Goal: Information Seeking & Learning: Learn about a topic

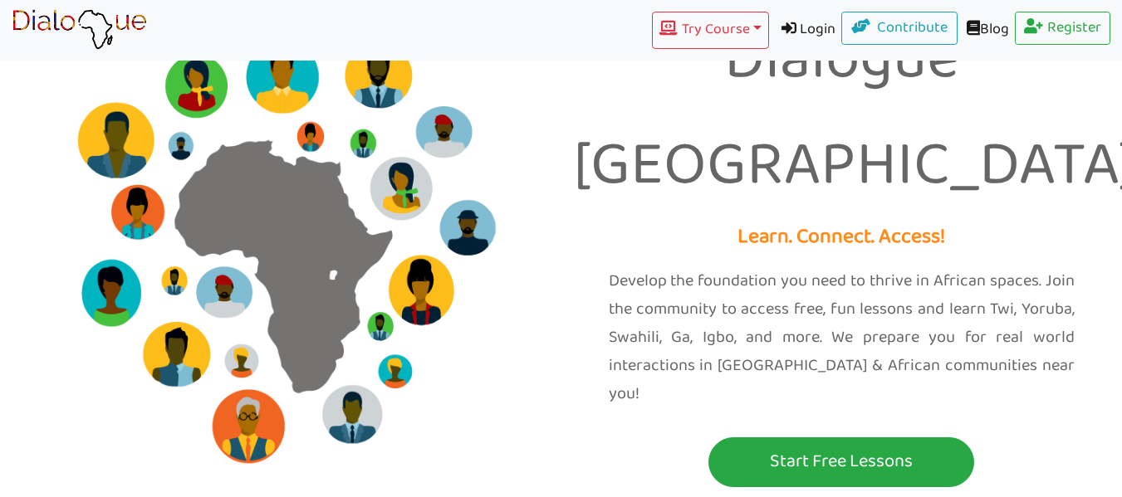
scroll to position [49, 0]
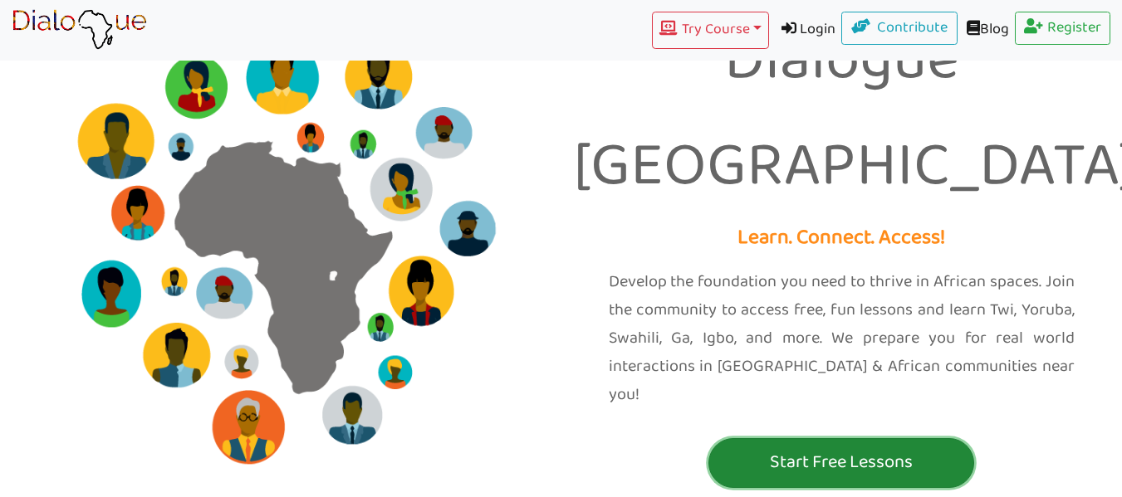
click at [937, 447] on p "Start Free Lessons" at bounding box center [840, 462] width 257 height 31
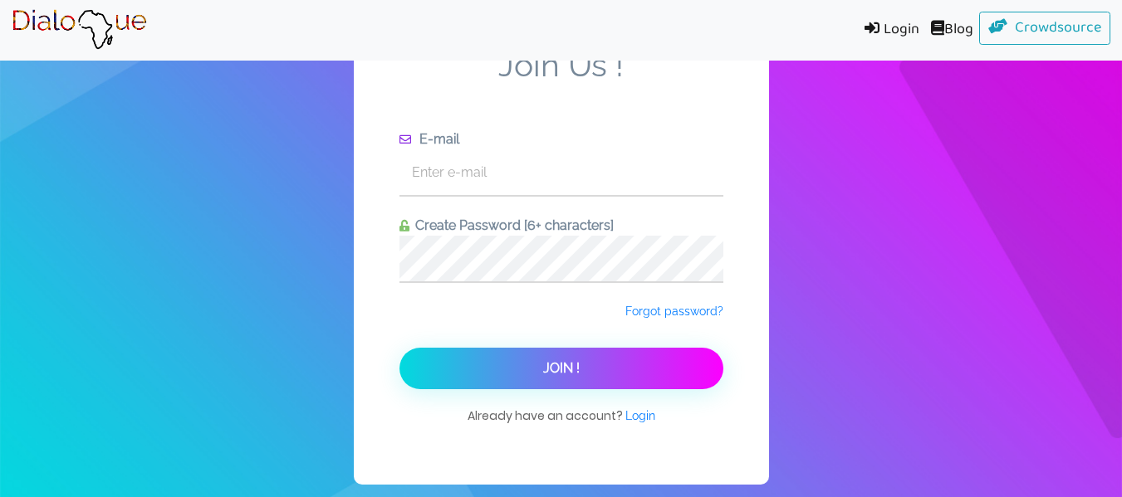
scroll to position [21, 0]
click at [662, 188] on input "text" at bounding box center [561, 172] width 324 height 46
type input "[EMAIL_ADDRESS][DOMAIN_NAME]"
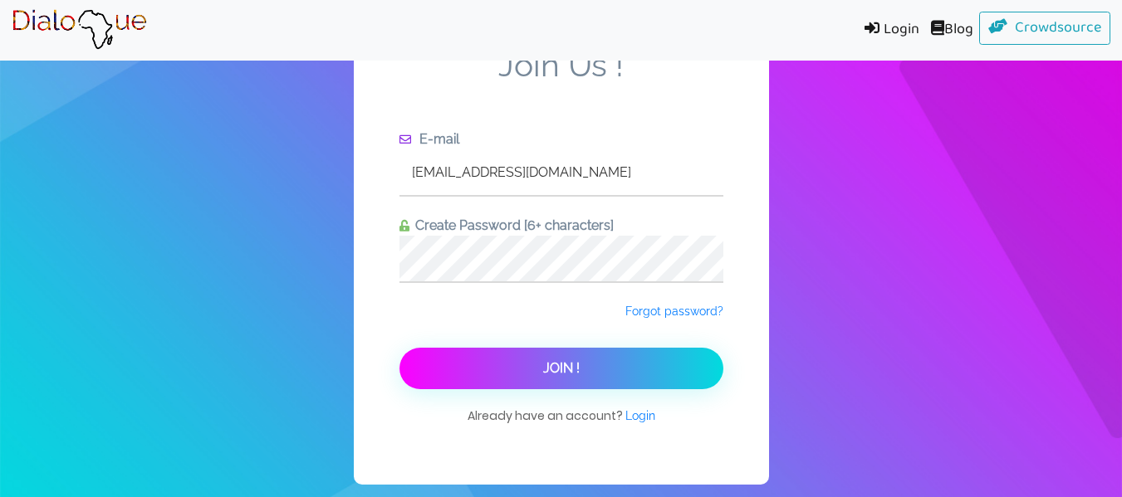
click at [680, 380] on button "Join !" at bounding box center [561, 369] width 324 height 42
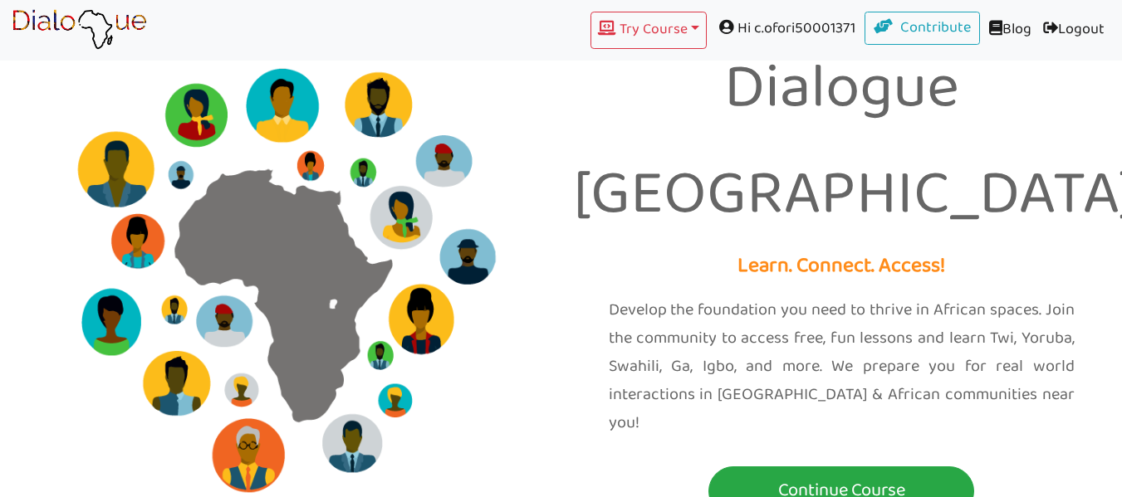
click at [806, 249] on p "Learn. Connect. Access!" at bounding box center [842, 267] width 536 height 36
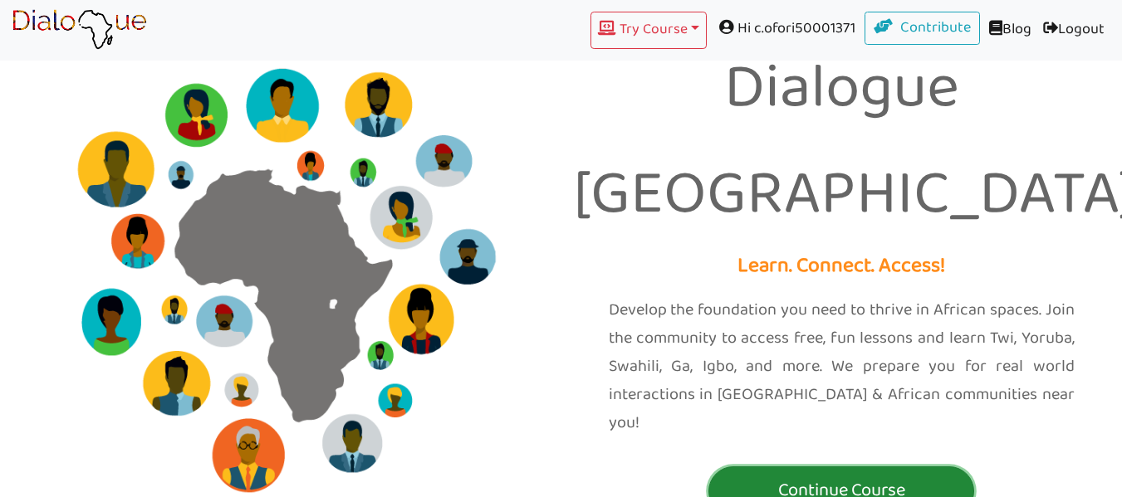
click at [897, 476] on p "Continue Course" at bounding box center [840, 491] width 257 height 31
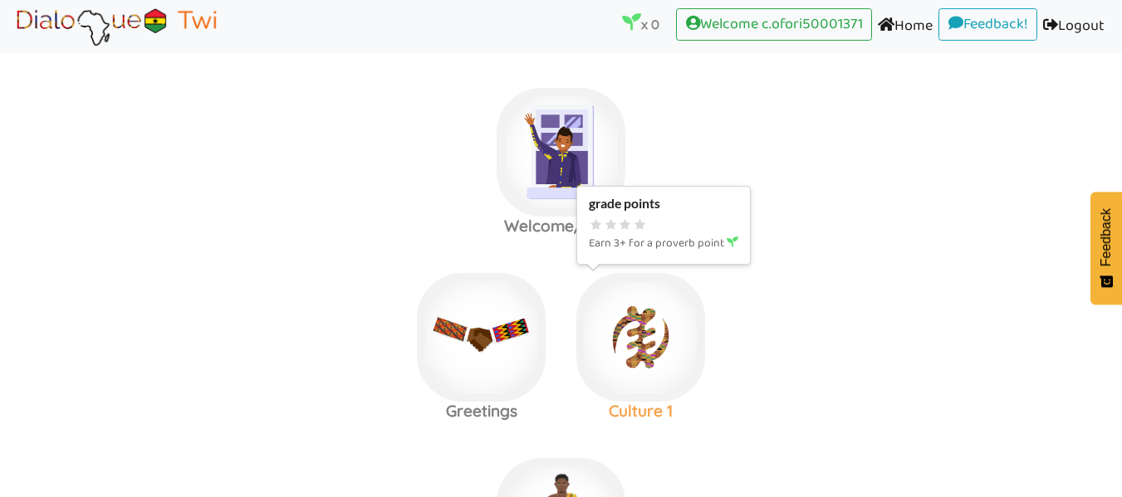
click at [516, 174] on img at bounding box center [560, 152] width 129 height 129
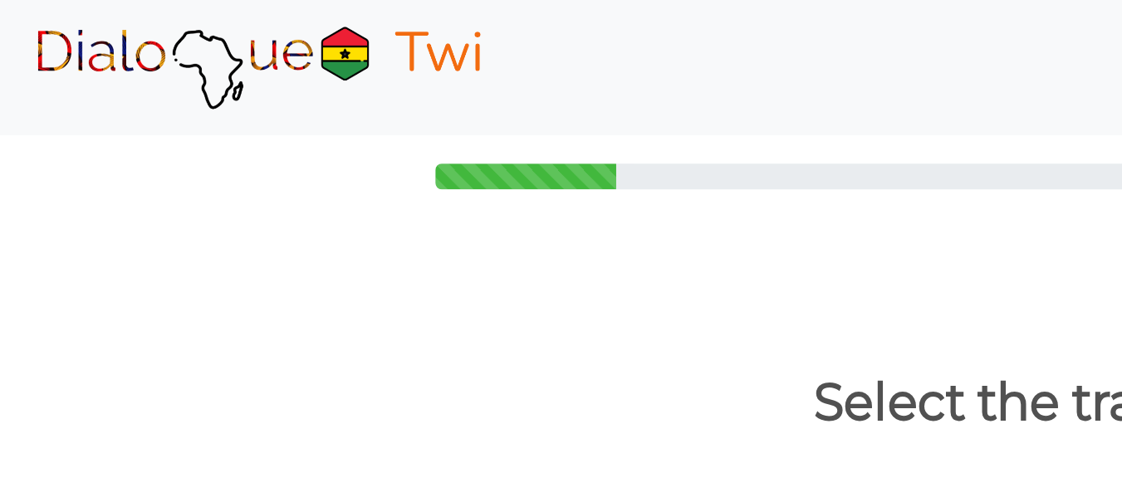
scroll to position [12, 0]
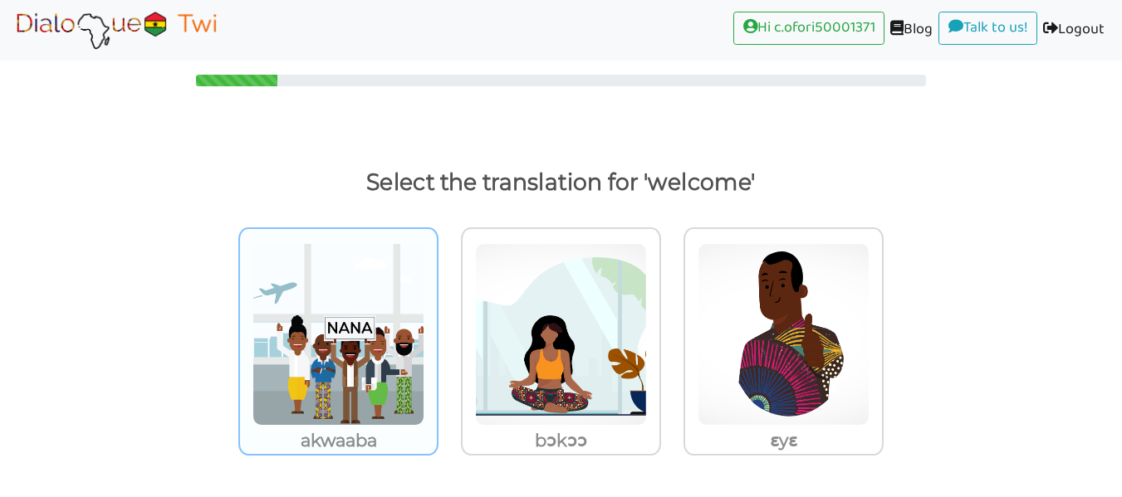
drag, startPoint x: 418, startPoint y: 303, endPoint x: 345, endPoint y: 347, distance: 84.6
click at [345, 347] on img at bounding box center [338, 334] width 172 height 183
click at [437, 330] on input "akwaaba" at bounding box center [443, 324] width 12 height 12
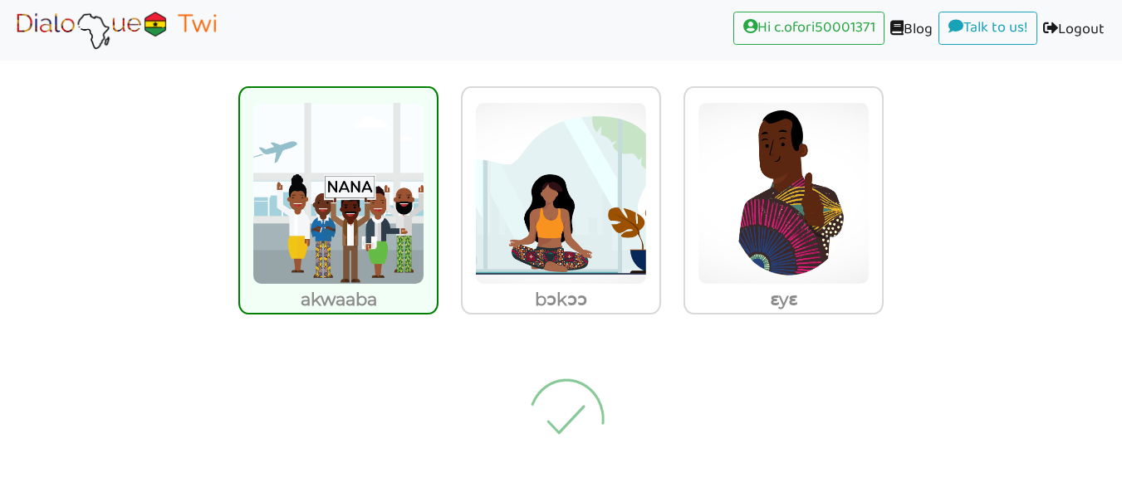
click at [539, 436] on img at bounding box center [566, 419] width 156 height 166
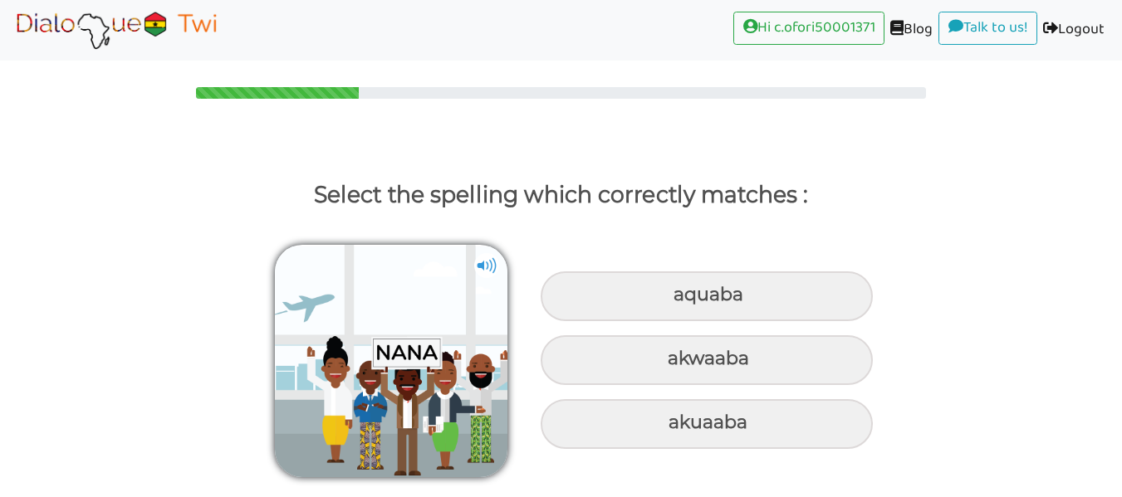
scroll to position [0, 0]
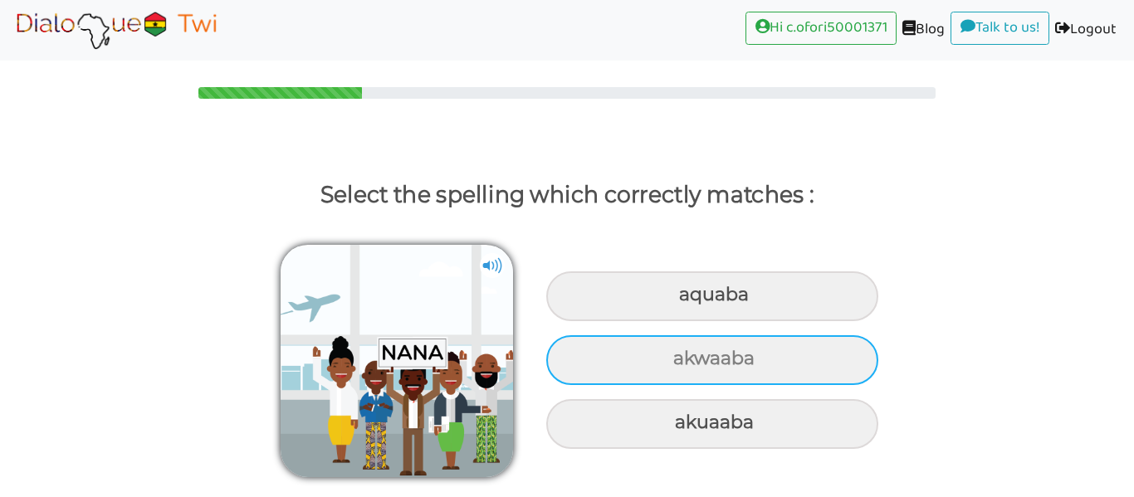
click at [841, 321] on div "akwaaba" at bounding box center [712, 296] width 332 height 50
click at [687, 301] on input "akwaaba" at bounding box center [681, 295] width 11 height 11
radio input "true"
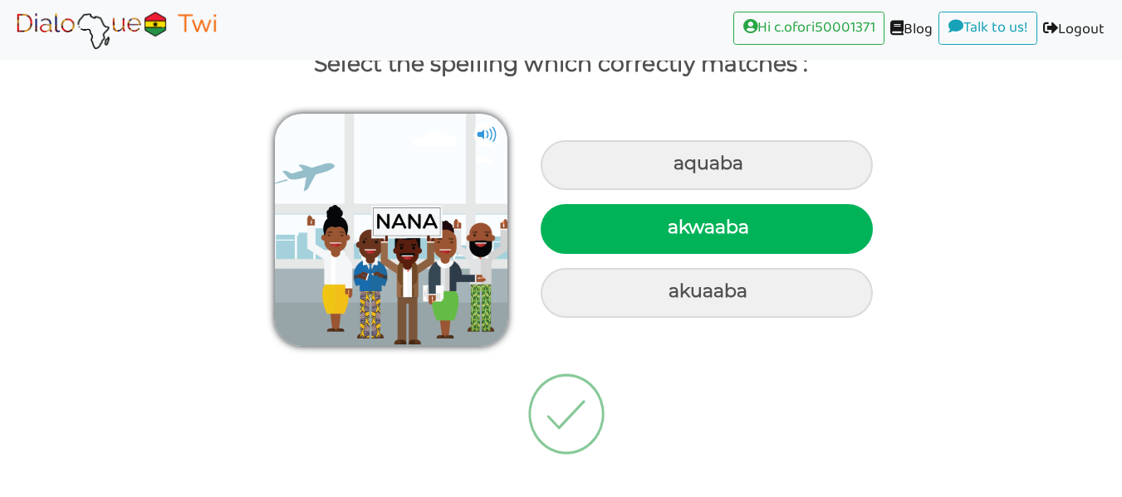
click at [574, 425] on img at bounding box center [566, 414] width 156 height 166
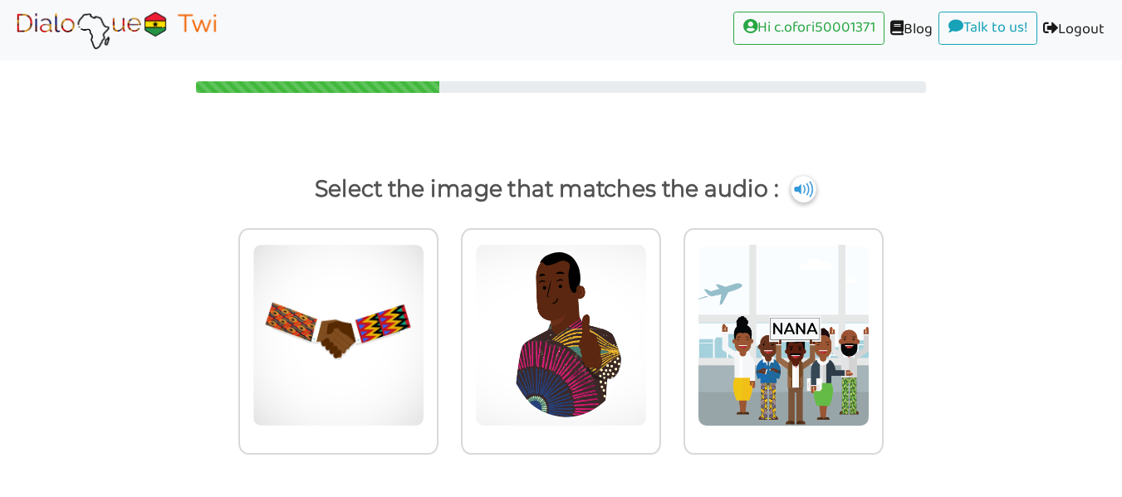
click at [804, 191] on img at bounding box center [803, 189] width 25 height 27
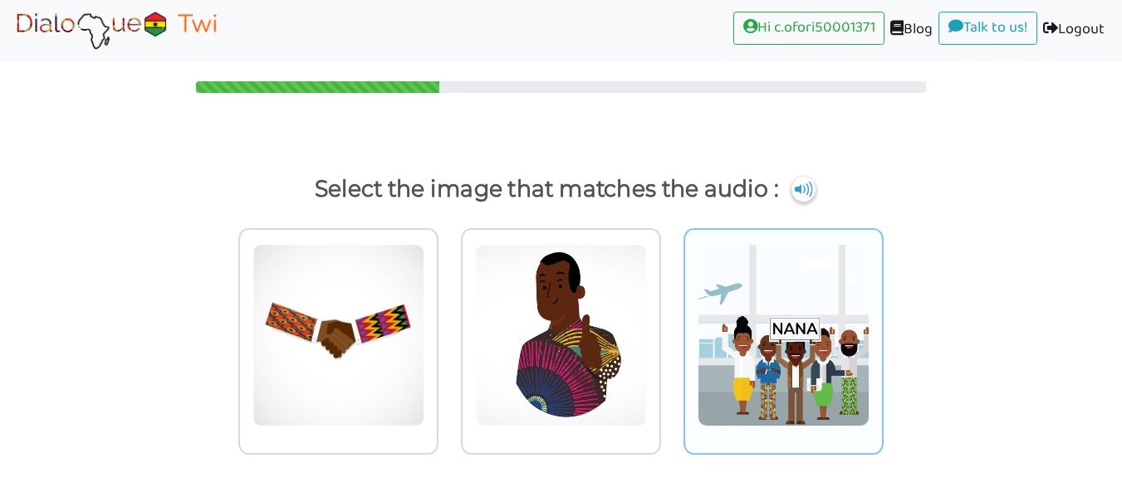
click at [424, 402] on img at bounding box center [338, 335] width 172 height 183
click at [449, 331] on input "radio" at bounding box center [443, 325] width 12 height 12
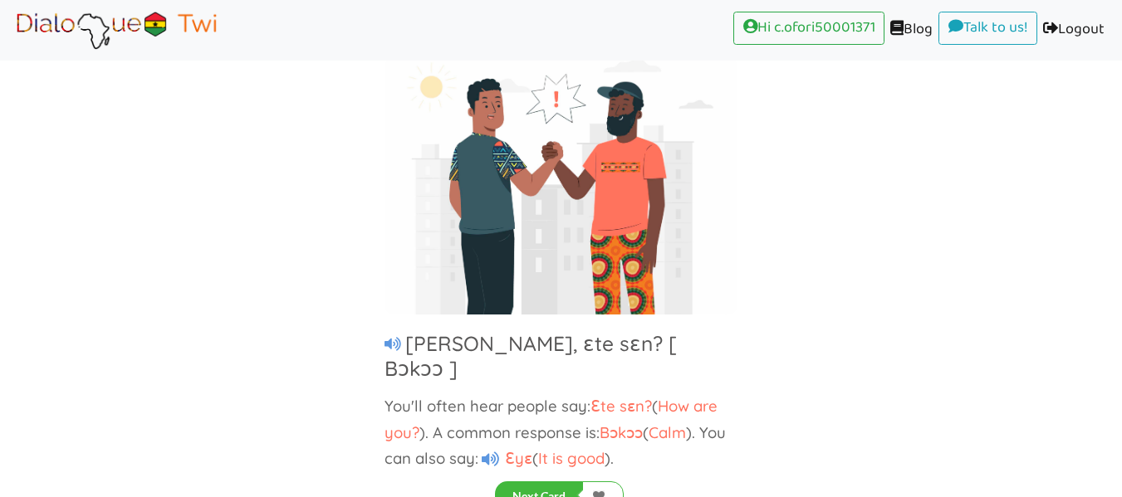
scroll to position [150, 0]
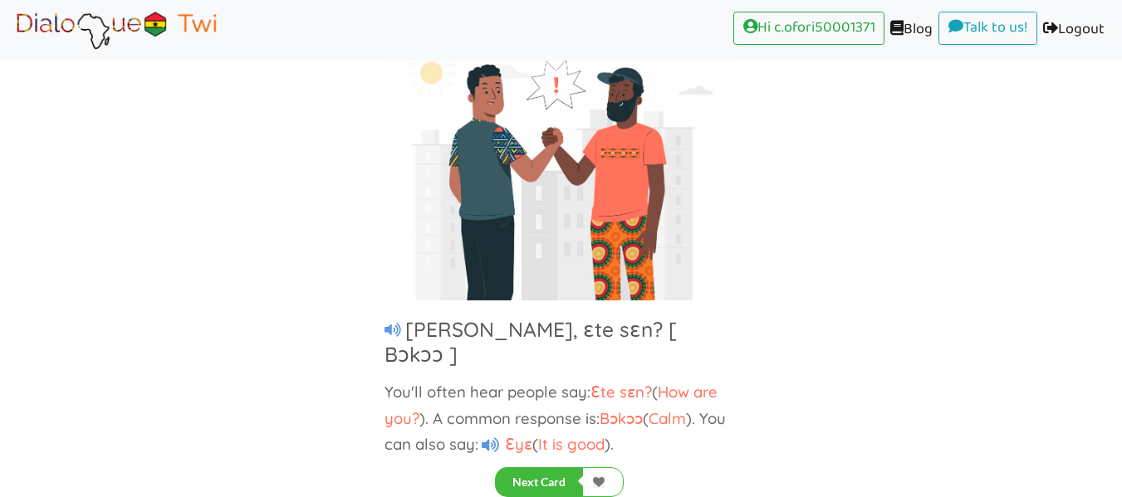
click at [386, 331] on icon at bounding box center [392, 330] width 17 height 15
click at [405, 330] on h3 "[PERSON_NAME], ɛte sɛn? [ Bɔkɔɔ ]" at bounding box center [530, 341] width 292 height 51
click at [404, 330] on h5 at bounding box center [394, 331] width 21 height 18
click at [516, 473] on button "Next Card" at bounding box center [539, 482] width 88 height 30
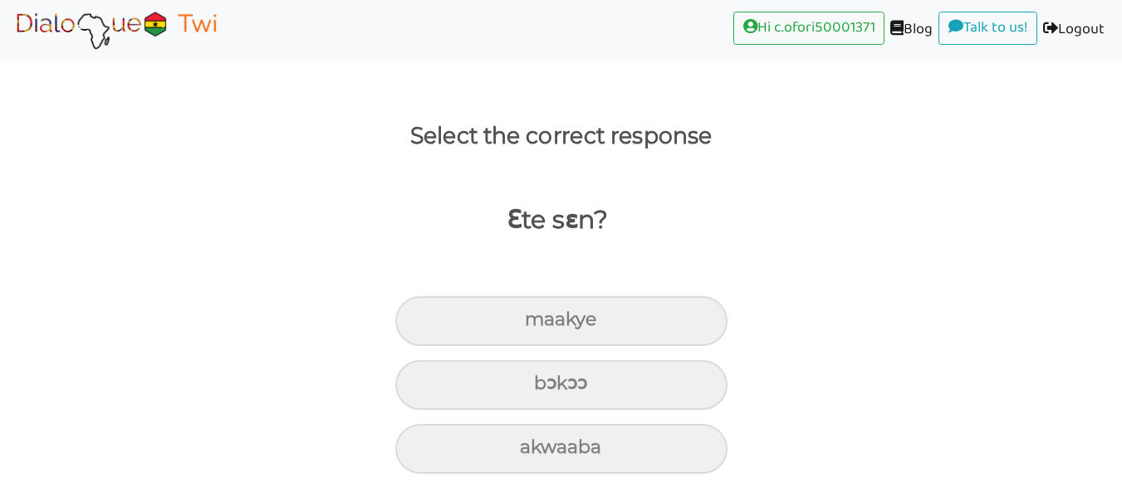
scroll to position [59, 0]
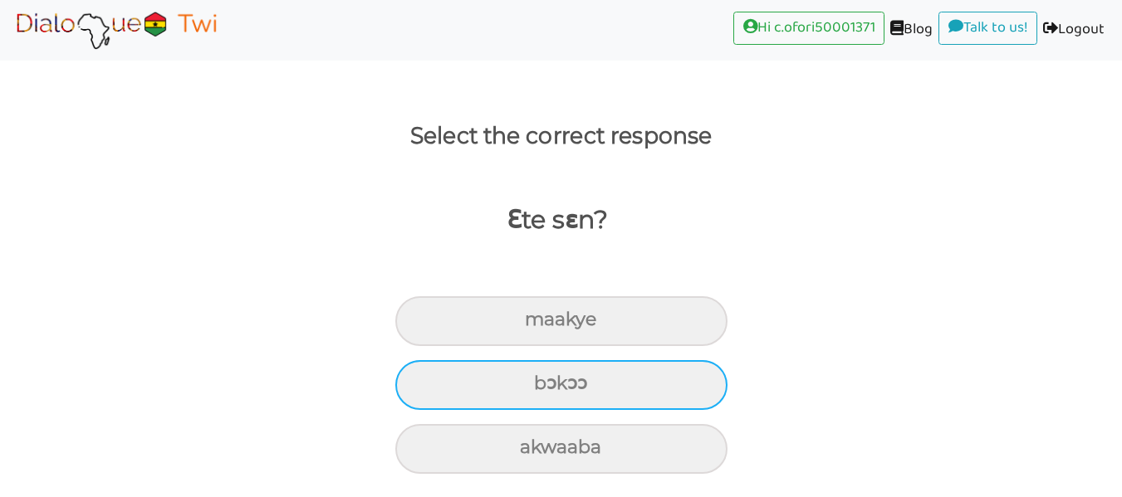
click at [675, 346] on div "bɔkɔɔ" at bounding box center [561, 321] width 332 height 50
click at [537, 325] on input "bɔkɔɔ" at bounding box center [531, 320] width 11 height 11
radio input "true"
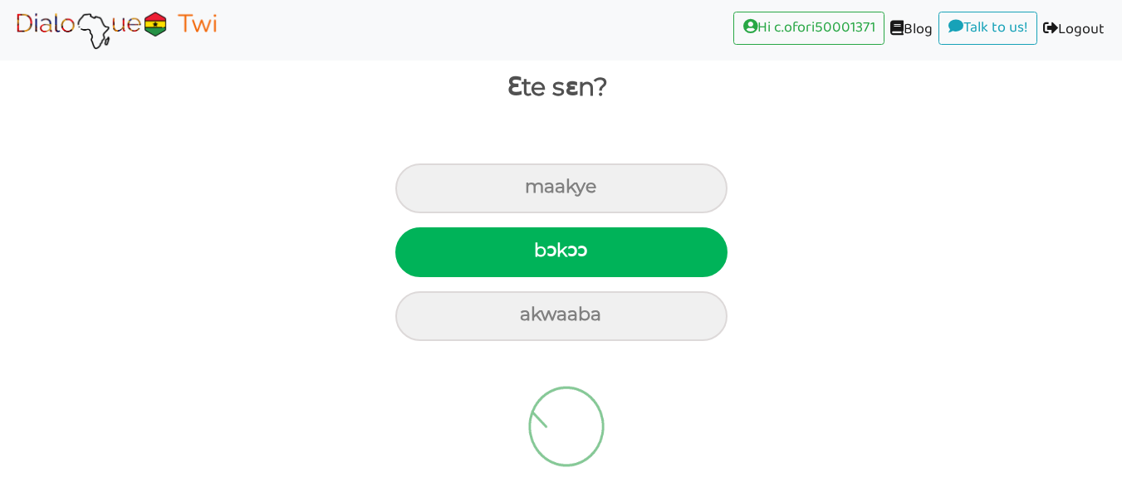
click at [567, 440] on img at bounding box center [566, 427] width 156 height 166
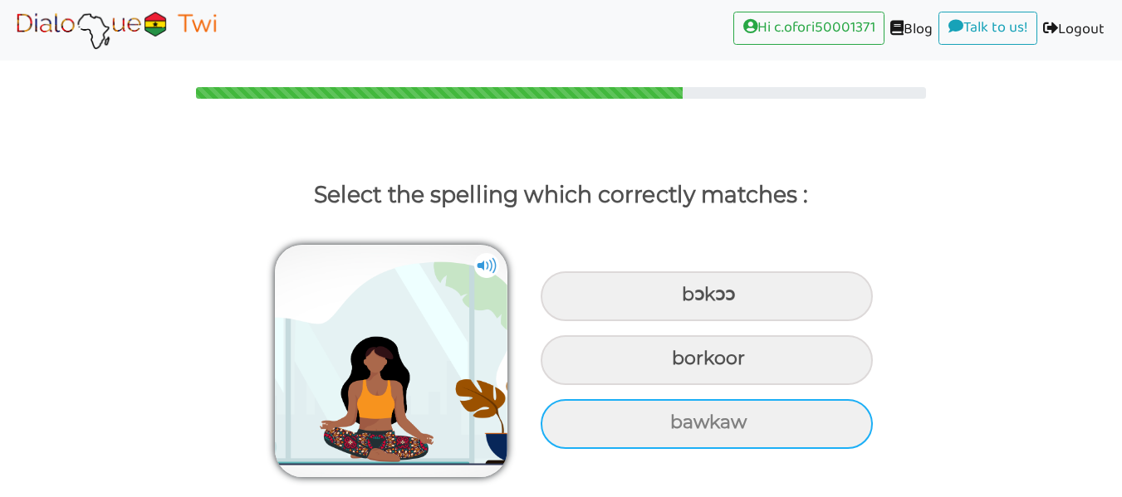
scroll to position [0, 0]
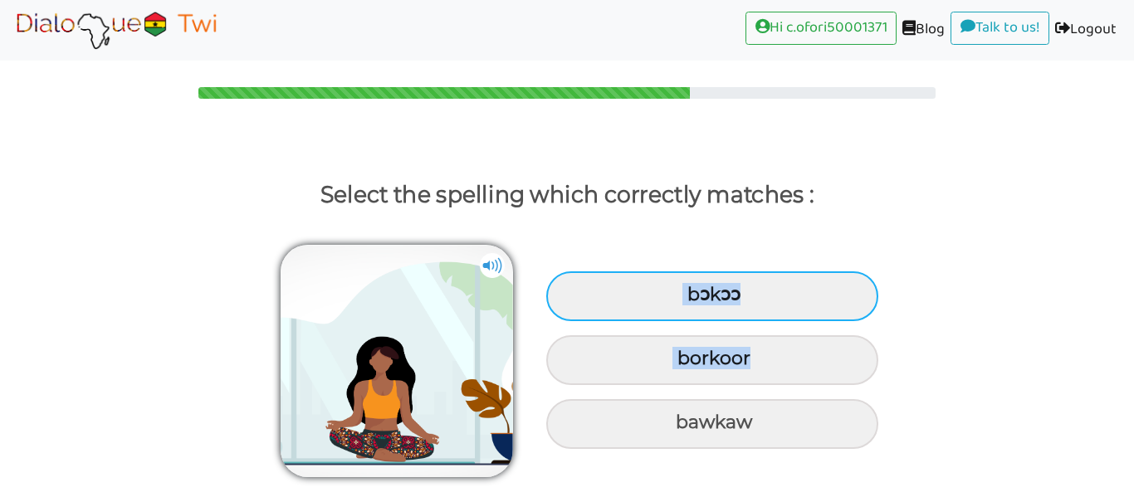
drag, startPoint x: 563, startPoint y: 401, endPoint x: 594, endPoint y: 278, distance: 126.9
click at [594, 278] on div "bɔkɔɔ borkoor bawkaw" at bounding box center [712, 359] width 349 height 192
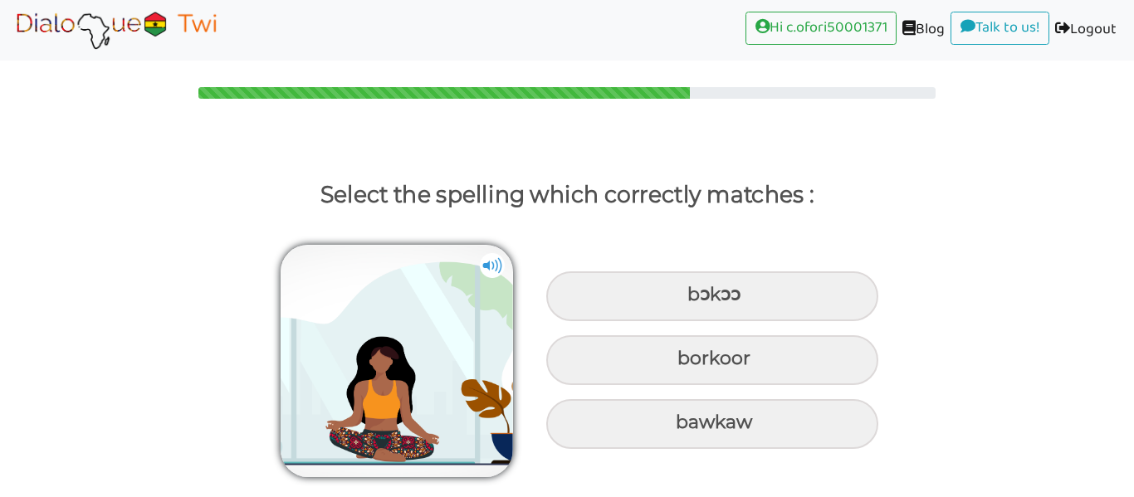
click at [653, 224] on div "bɔkɔɔ borkoor bawkaw" at bounding box center [567, 353] width 1134 height 260
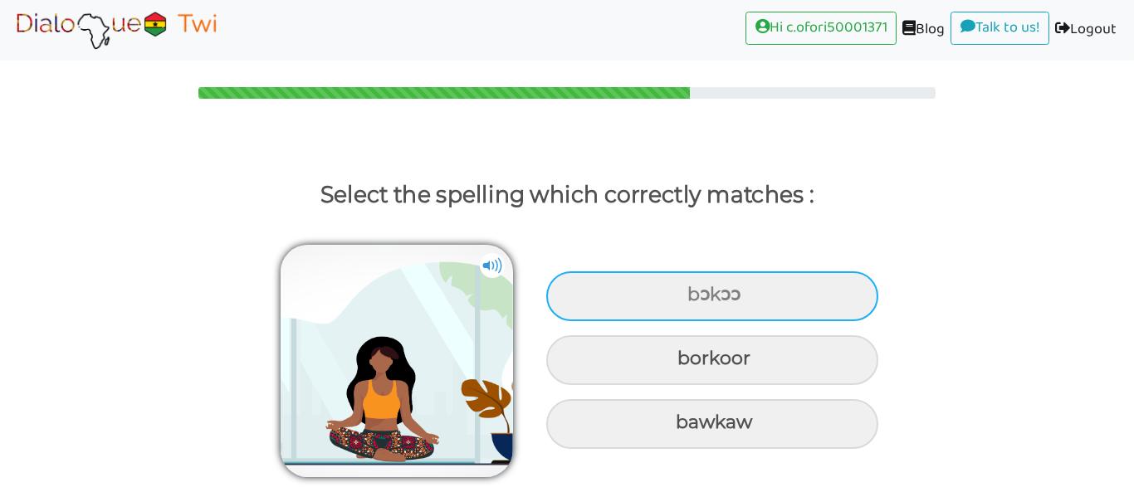
click at [672, 281] on div "bɔkɔɔ" at bounding box center [712, 296] width 332 height 50
click at [684, 290] on input "bɔkɔɔ" at bounding box center [689, 295] width 11 height 11
radio input "true"
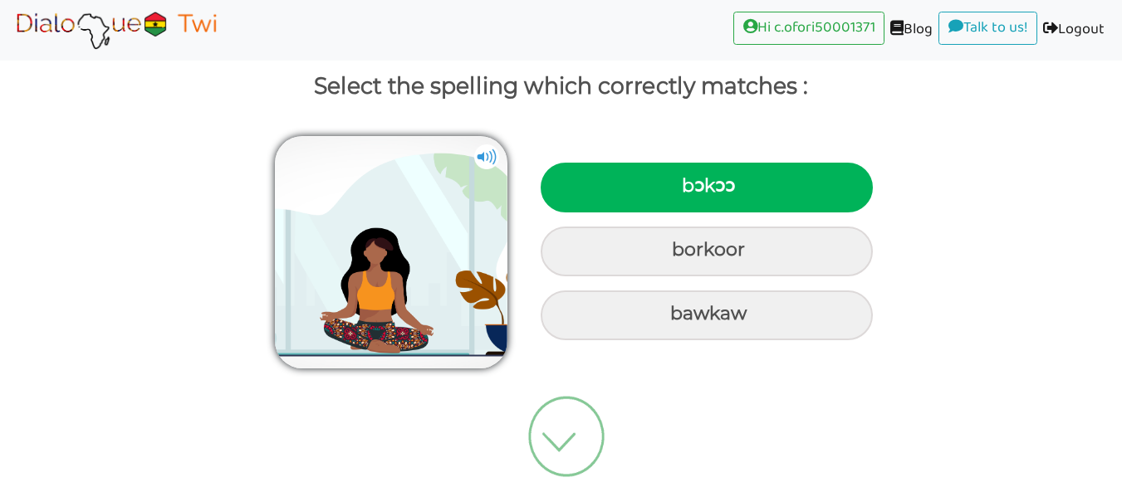
scroll to position [131, 0]
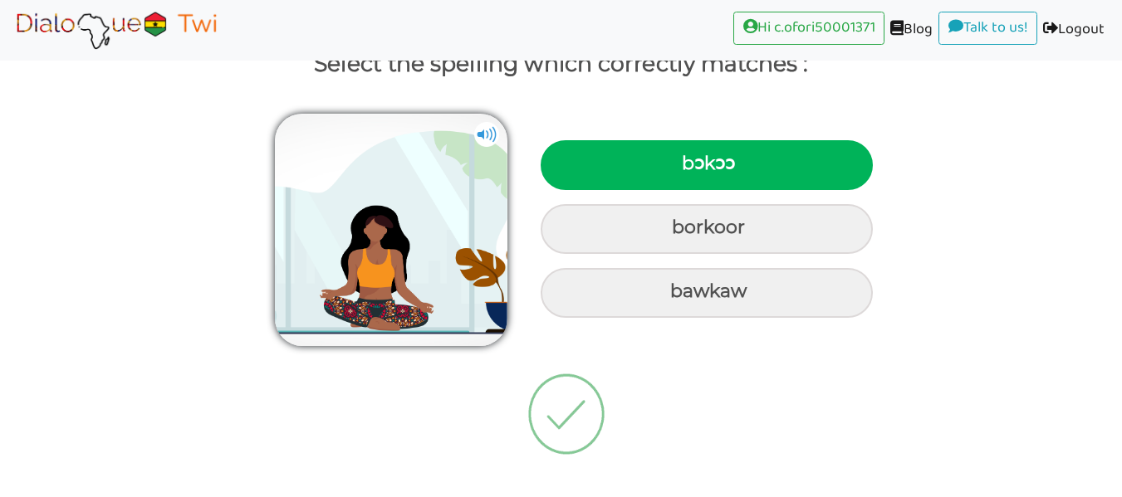
click at [585, 407] on img at bounding box center [566, 414] width 156 height 166
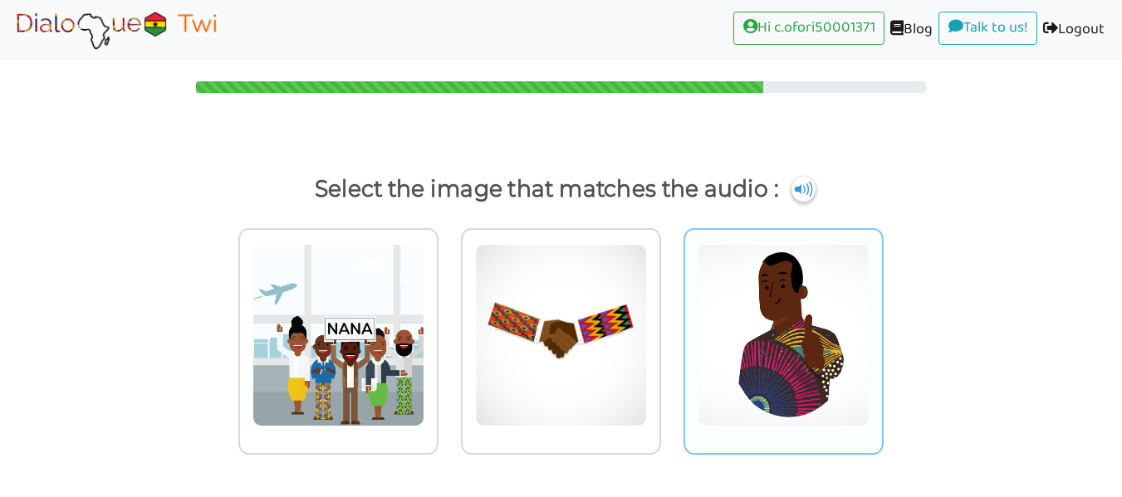
click at [398, 413] on img at bounding box center [338, 335] width 172 height 183
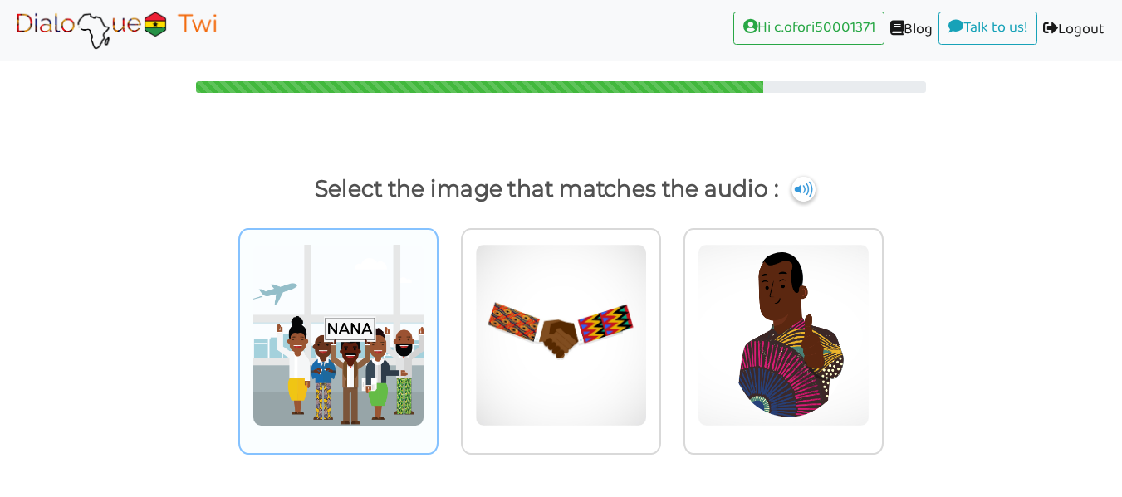
click at [437, 331] on input "radio" at bounding box center [443, 325] width 12 height 12
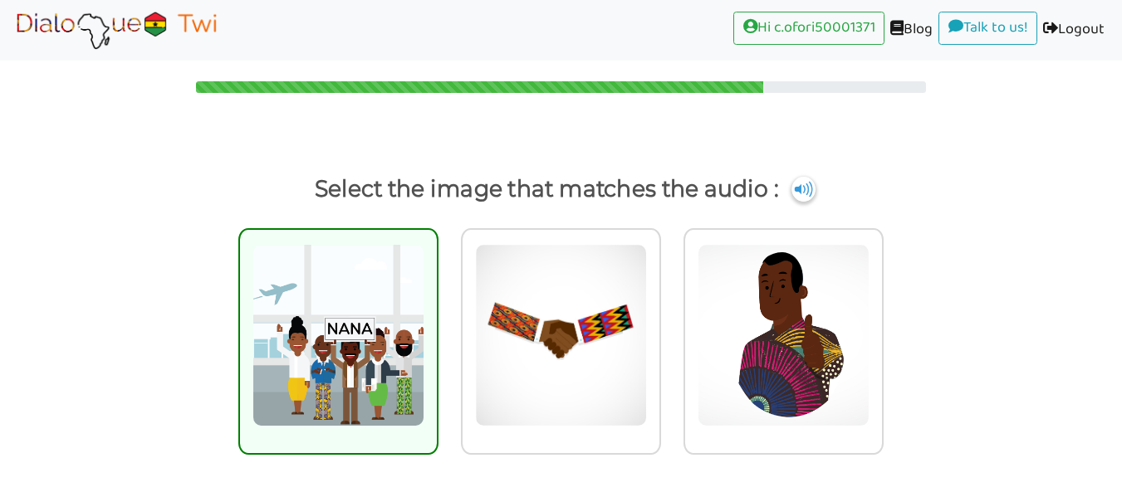
scroll to position [131, 0]
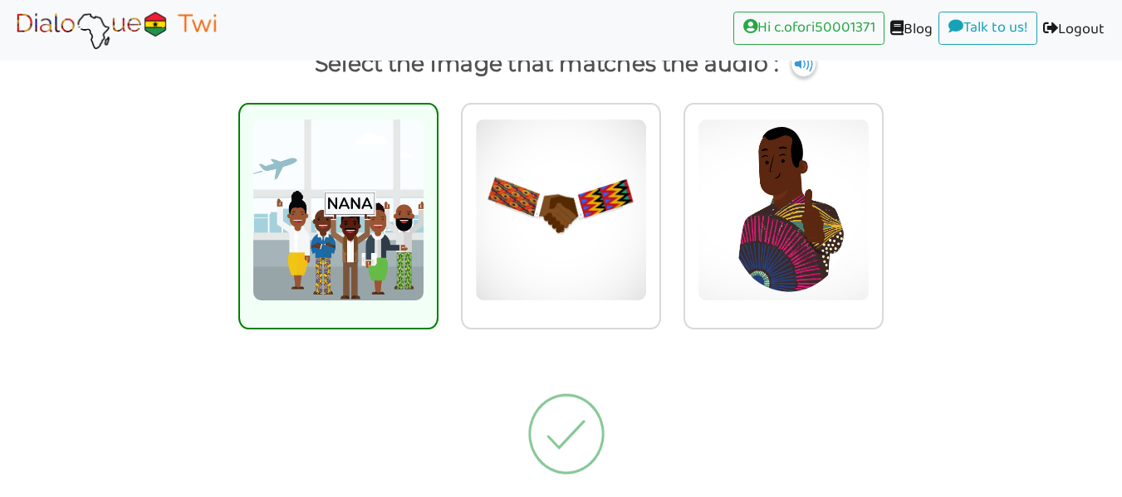
click at [620, 452] on img at bounding box center [566, 434] width 156 height 166
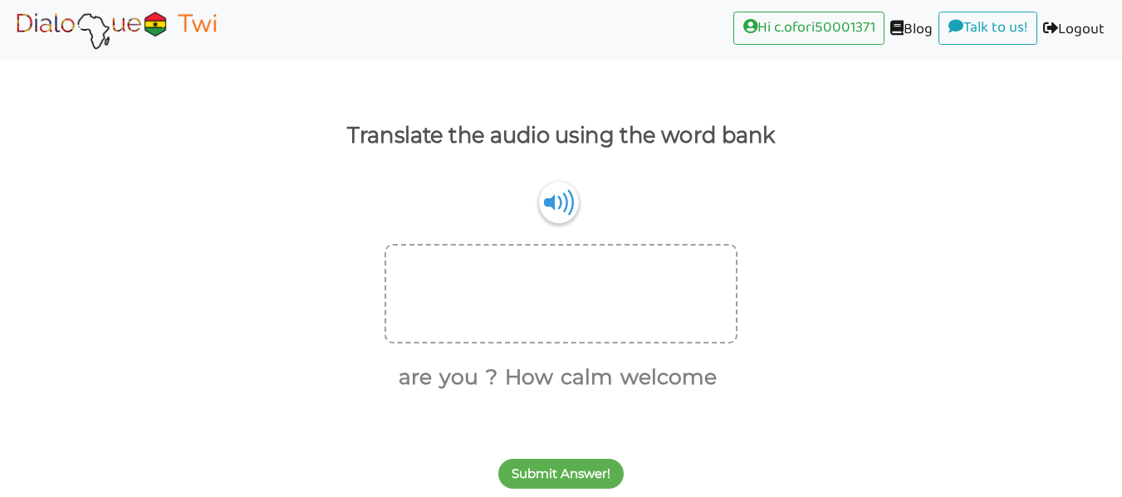
scroll to position [59, 0]
click at [569, 208] on img at bounding box center [559, 203] width 40 height 42
click at [643, 277] on div at bounding box center [560, 294] width 353 height 100
click at [542, 375] on button "How" at bounding box center [526, 378] width 54 height 32
click at [438, 379] on button "are" at bounding box center [440, 378] width 39 height 32
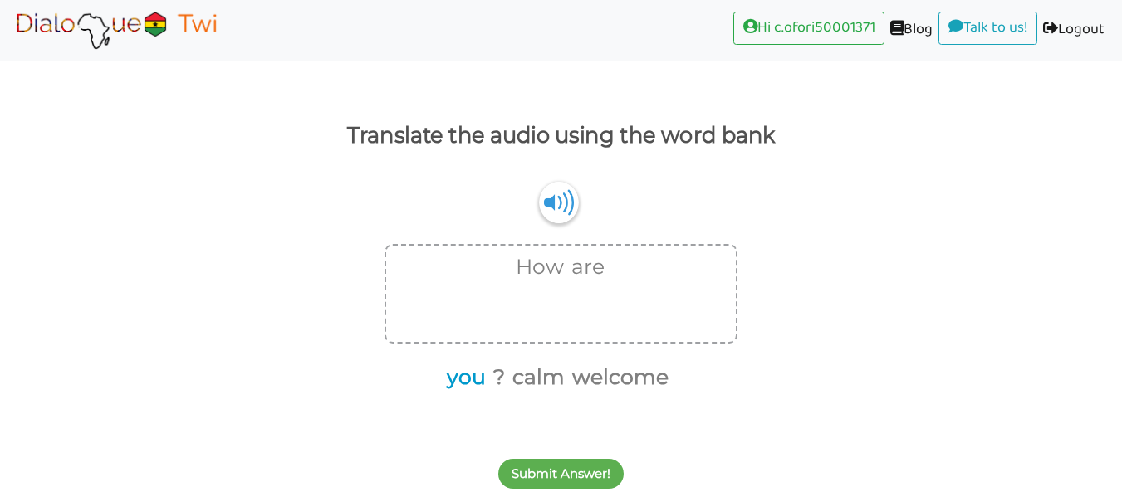
click at [465, 382] on button "you" at bounding box center [463, 378] width 45 height 32
click at [473, 375] on button "?" at bounding box center [472, 378] width 17 height 32
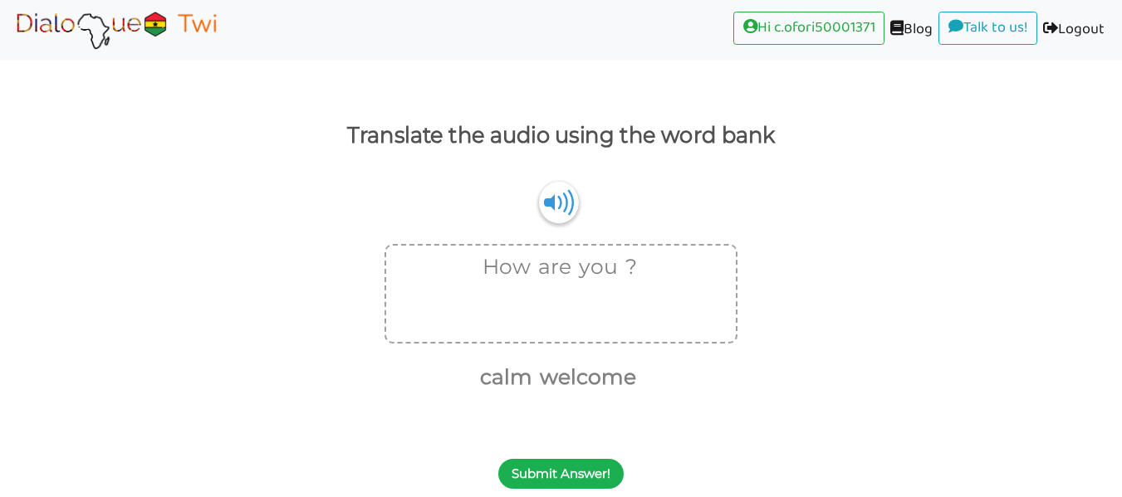
click at [568, 476] on button "Submit Answer!" at bounding box center [560, 474] width 125 height 30
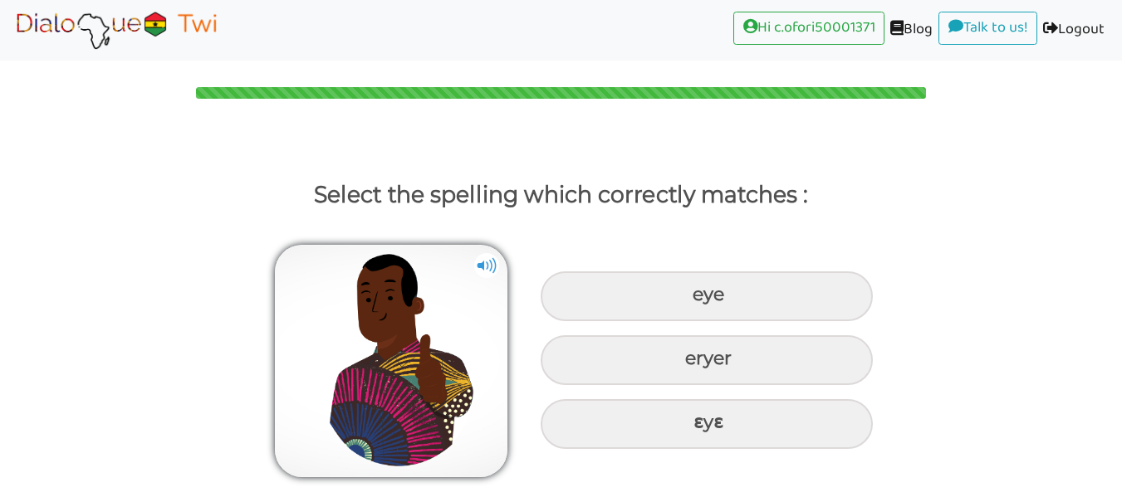
scroll to position [0, 0]
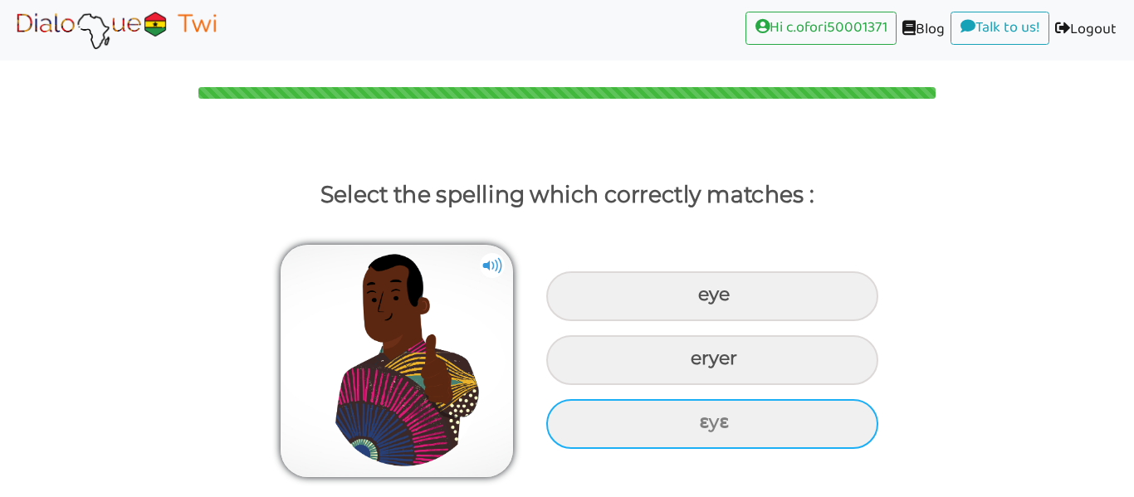
click at [672, 321] on div "ɛyɛ" at bounding box center [712, 296] width 332 height 50
click at [695, 301] on input "ɛyɛ" at bounding box center [700, 295] width 11 height 11
radio input "true"
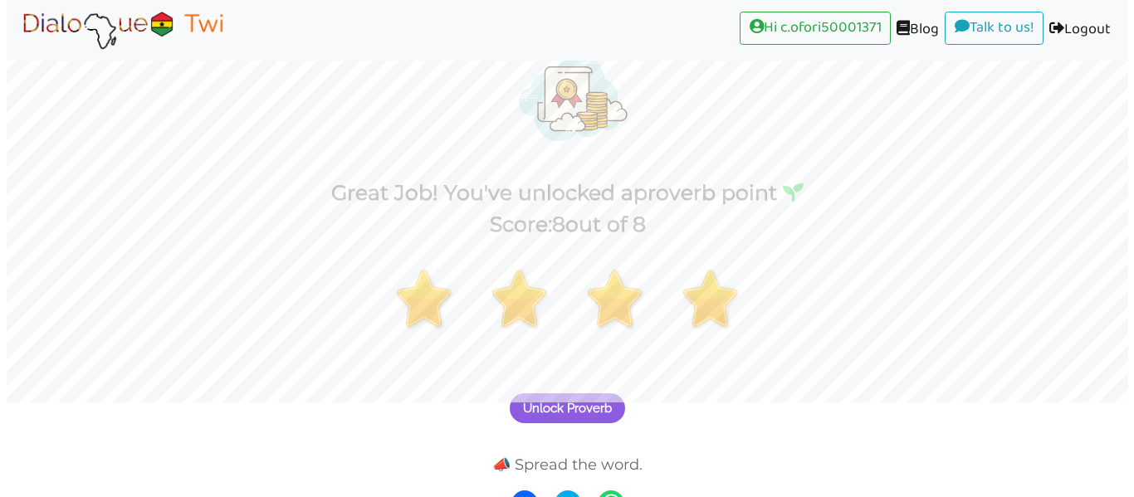
scroll to position [120, 0]
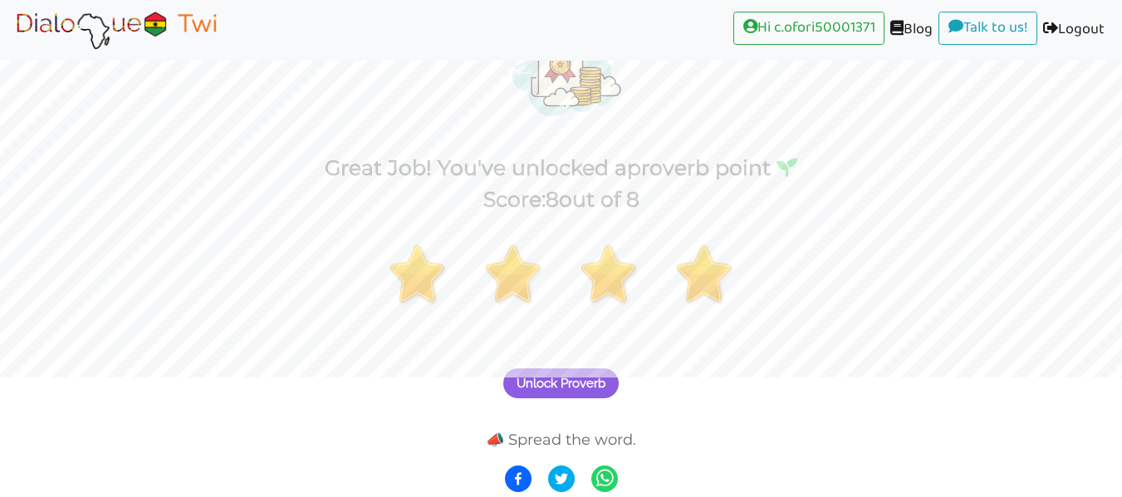
click at [571, 382] on span "Unlock Proverb" at bounding box center [560, 383] width 89 height 15
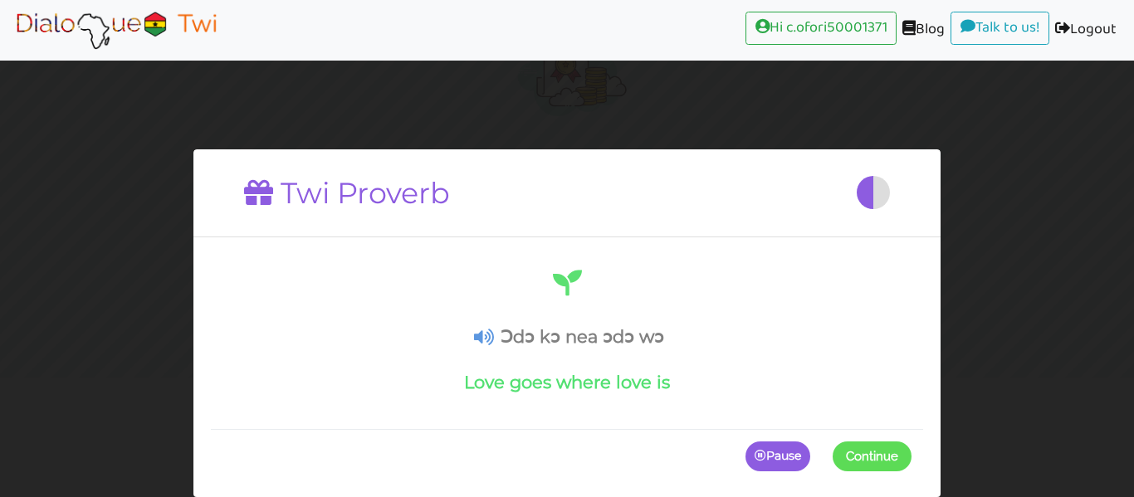
click at [871, 462] on span "Continue" at bounding box center [872, 456] width 52 height 15
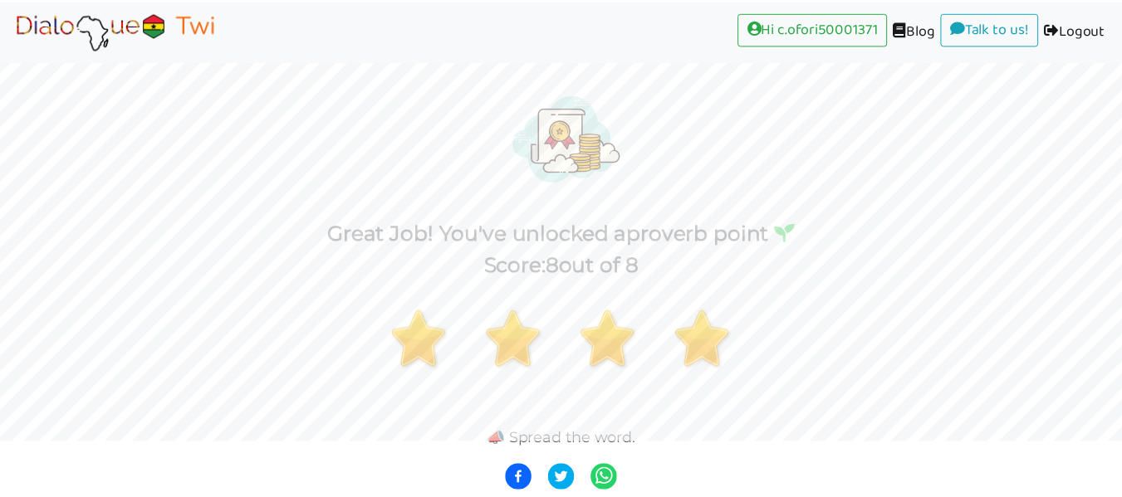
scroll to position [54, 0]
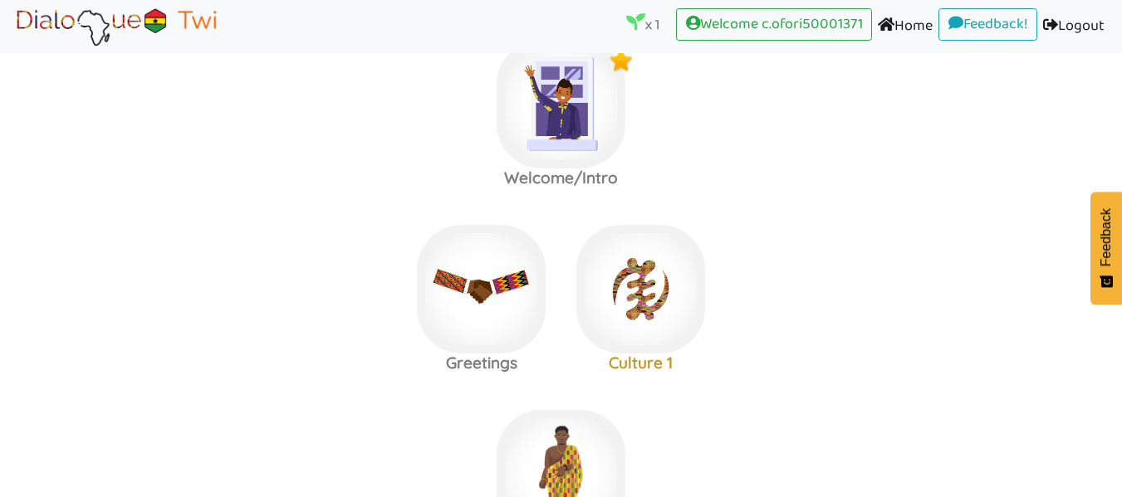
scroll to position [83, 0]
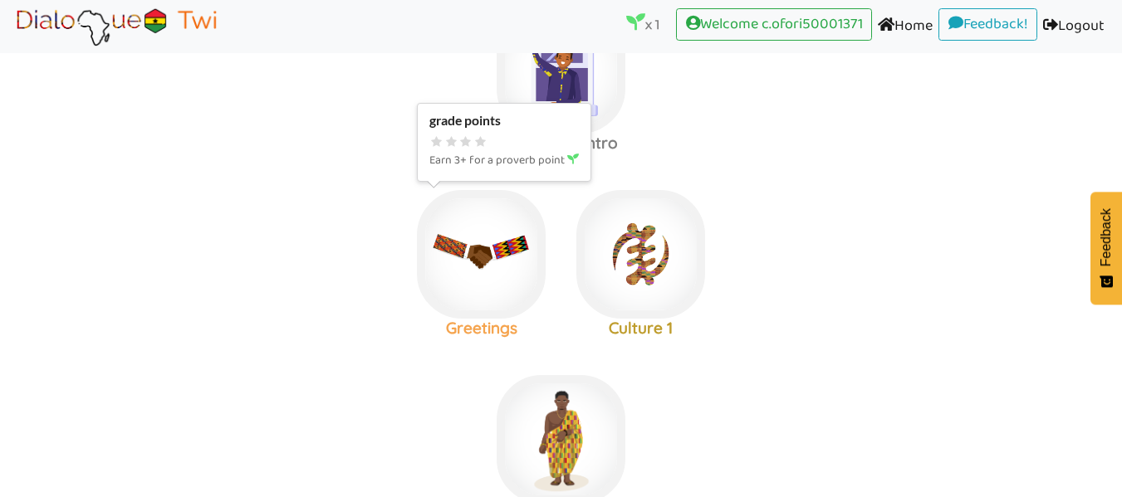
click at [512, 134] on img at bounding box center [560, 69] width 129 height 129
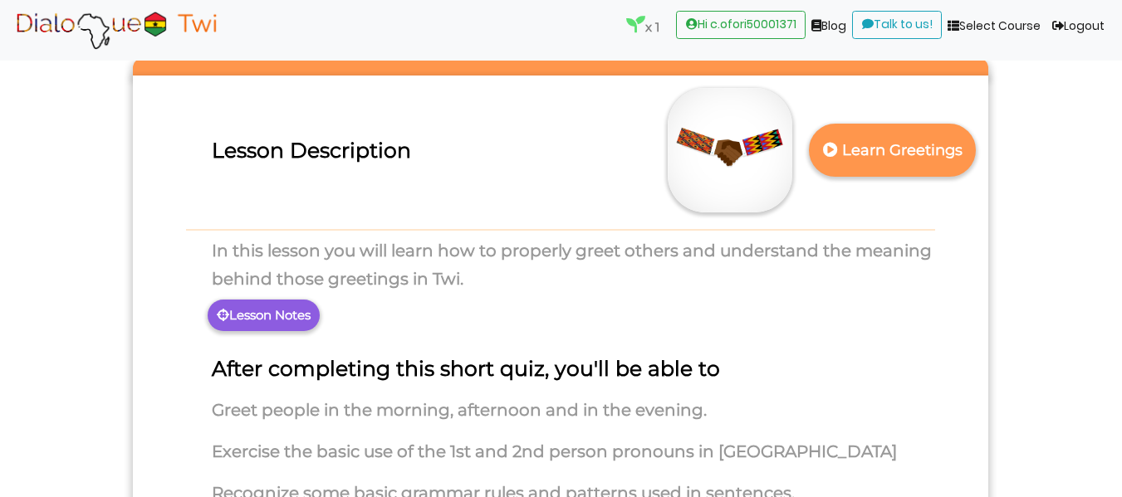
scroll to position [71, 0]
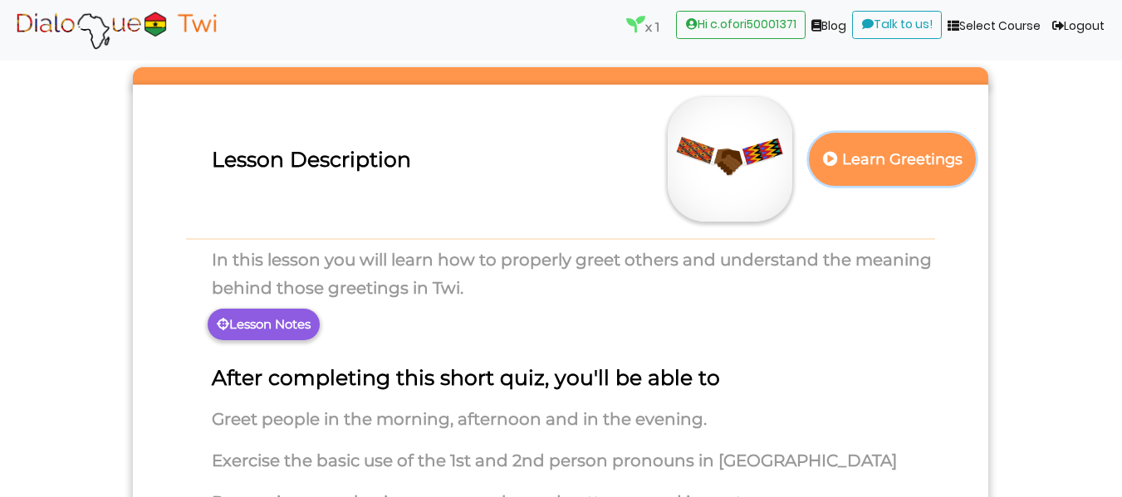
click at [923, 154] on p "Learn Greetings" at bounding box center [892, 159] width 146 height 41
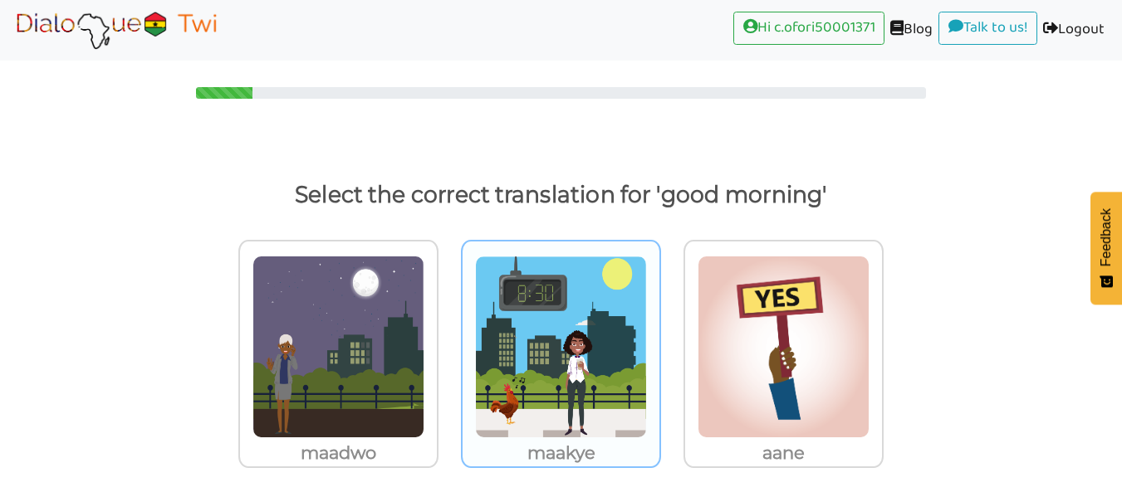
click at [424, 296] on img at bounding box center [338, 347] width 172 height 183
click at [449, 330] on input "maakye" at bounding box center [443, 336] width 12 height 12
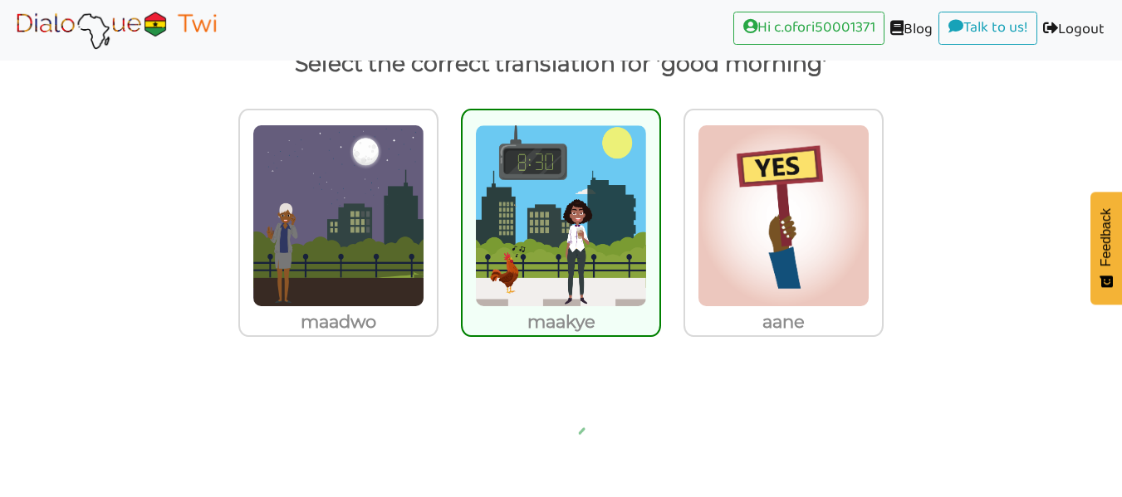
scroll to position [70, 0]
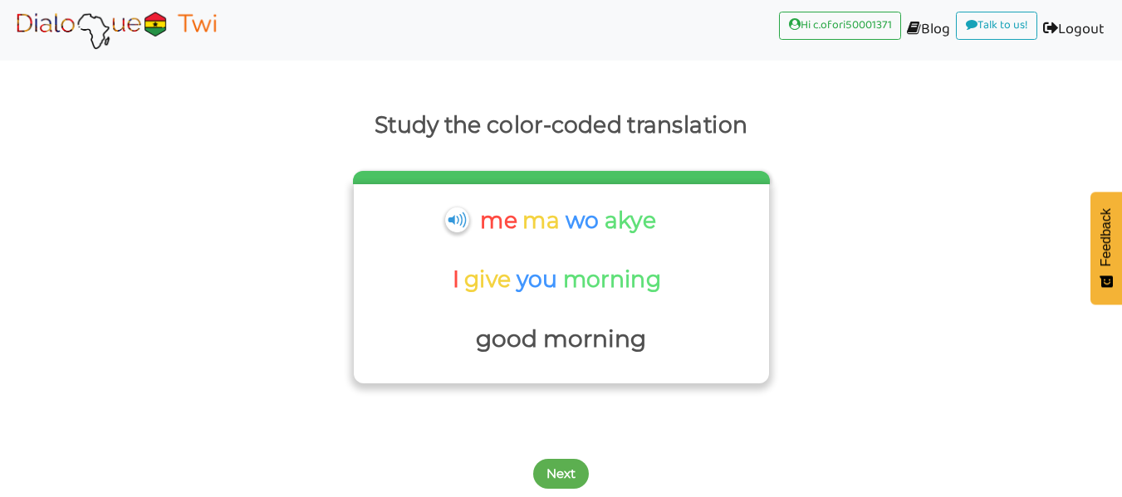
click at [498, 219] on p "me" at bounding box center [501, 221] width 42 height 40
click at [529, 225] on p "ma" at bounding box center [543, 221] width 42 height 40
click at [588, 229] on p "wo" at bounding box center [585, 221] width 40 height 40
click at [620, 279] on p "morning" at bounding box center [613, 280] width 103 height 40
click at [605, 335] on p "good morning" at bounding box center [561, 340] width 398 height 40
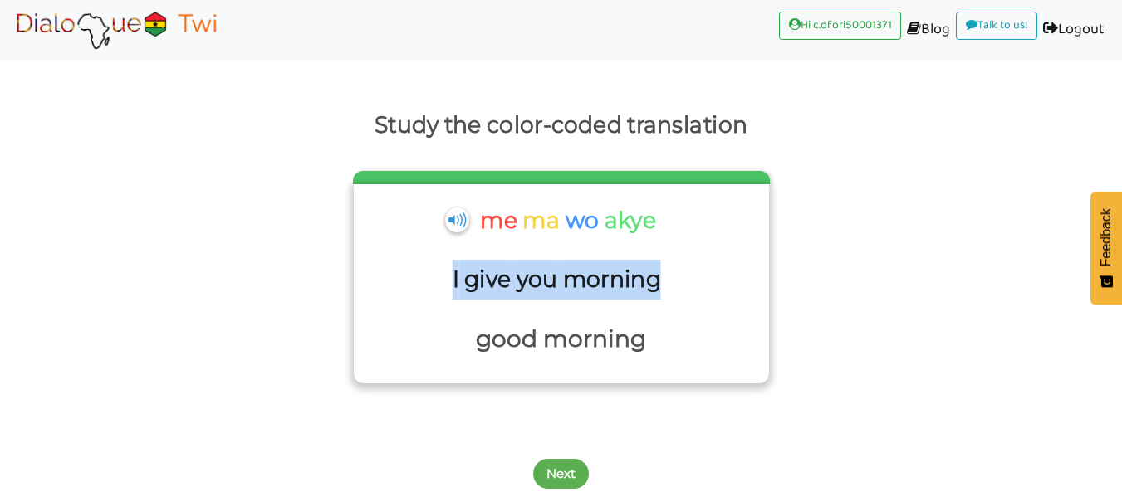
drag, startPoint x: 654, startPoint y: 289, endPoint x: 494, endPoint y: 252, distance: 164.3
click at [494, 252] on div "me ma wo akye I give you morning good morning" at bounding box center [561, 280] width 398 height 159
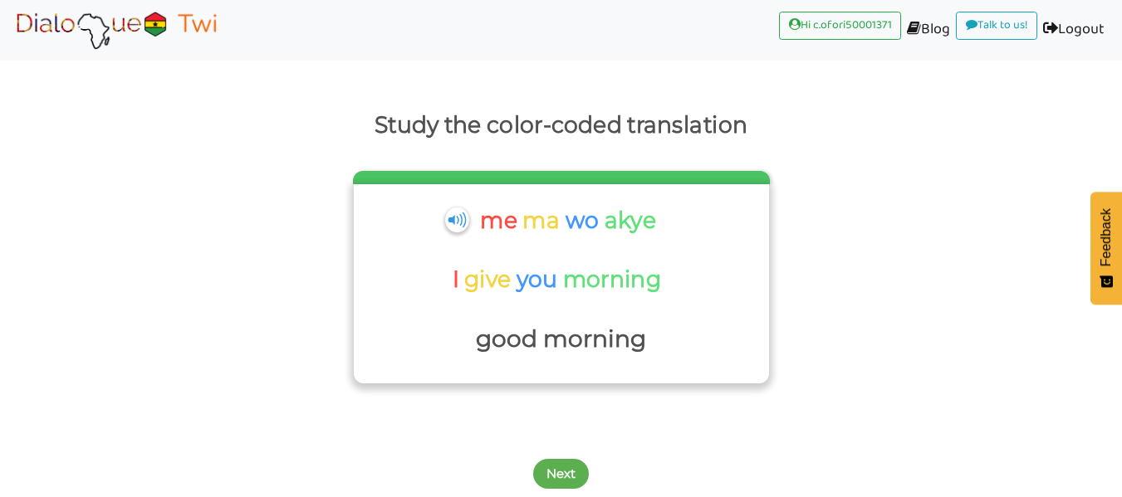
click at [559, 378] on div "me ma wo akye I give you morning good morning" at bounding box center [561, 284] width 415 height 200
click at [559, 474] on button "Next" at bounding box center [561, 474] width 56 height 30
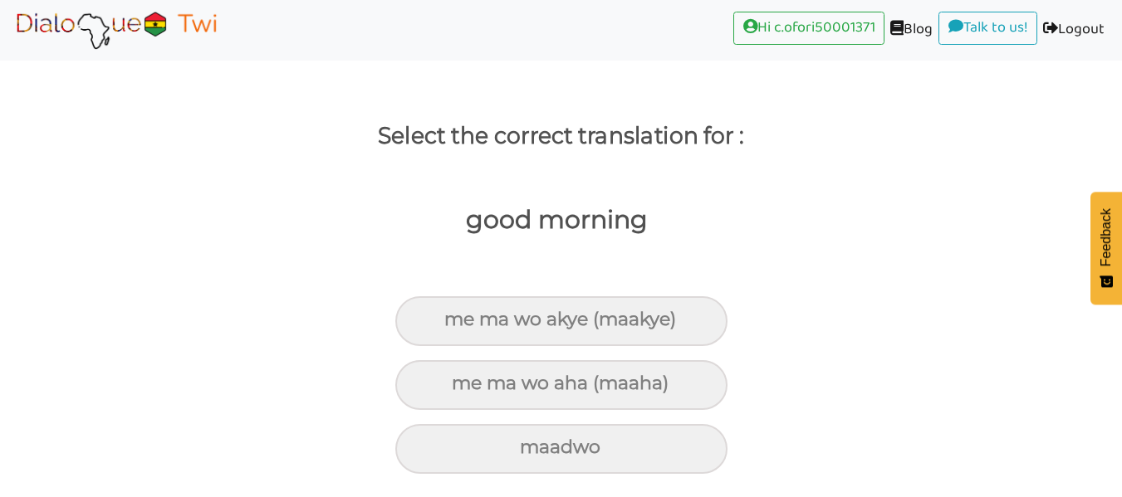
scroll to position [59, 0]
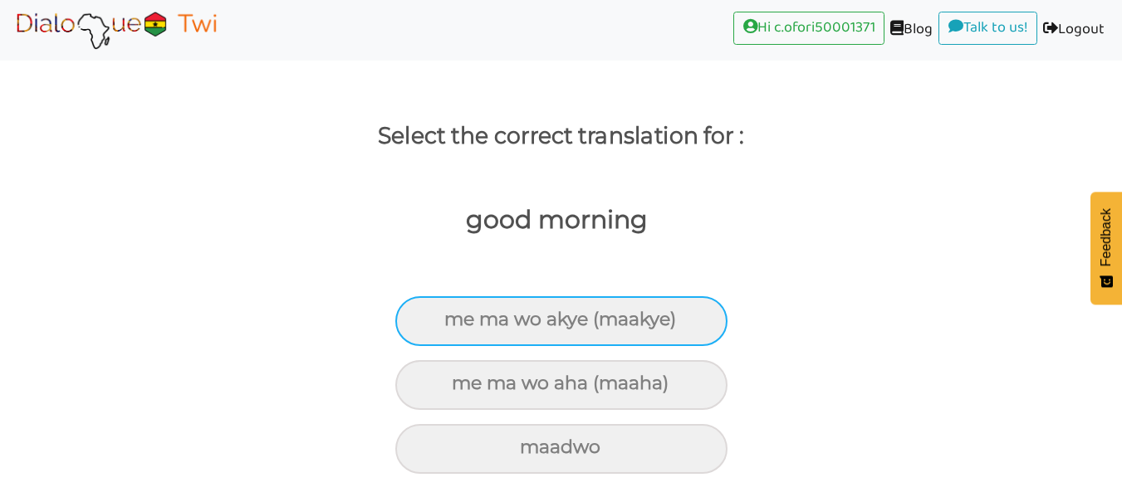
click at [544, 310] on div "me ma wo akye (maakye)" at bounding box center [561, 321] width 332 height 50
click at [457, 315] on input "me ma wo akye (maakye)" at bounding box center [451, 320] width 11 height 11
radio input "true"
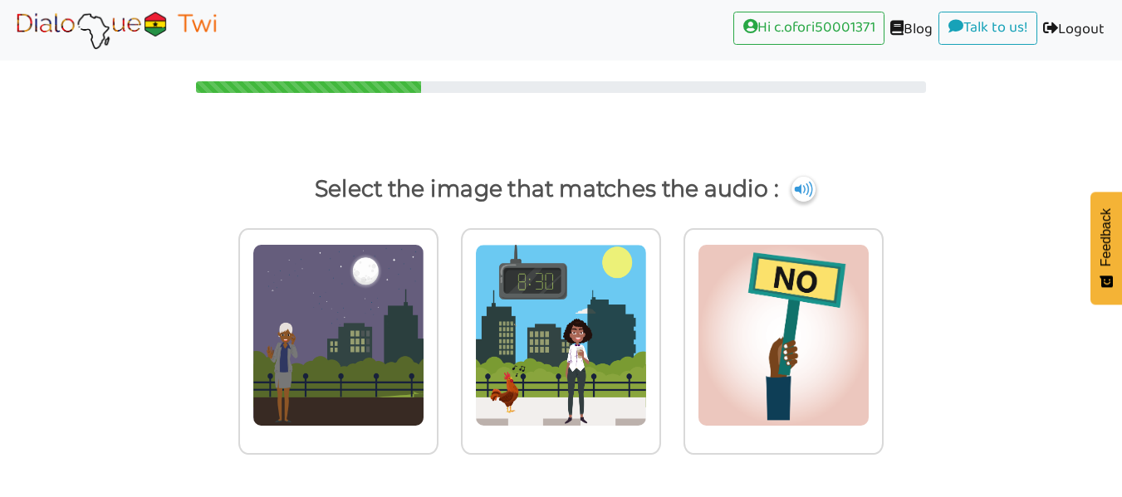
scroll to position [6, 0]
click at [810, 192] on img at bounding box center [803, 189] width 25 height 27
click at [794, 193] on img at bounding box center [803, 189] width 25 height 27
click at [805, 199] on img at bounding box center [803, 189] width 25 height 27
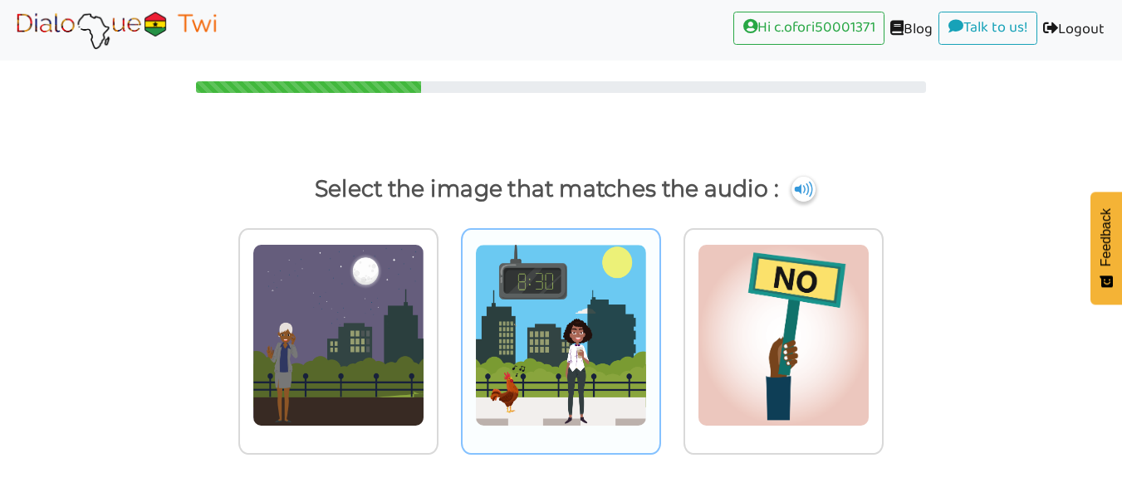
click at [424, 335] on img at bounding box center [338, 335] width 172 height 183
click at [449, 331] on input "radio" at bounding box center [443, 325] width 12 height 12
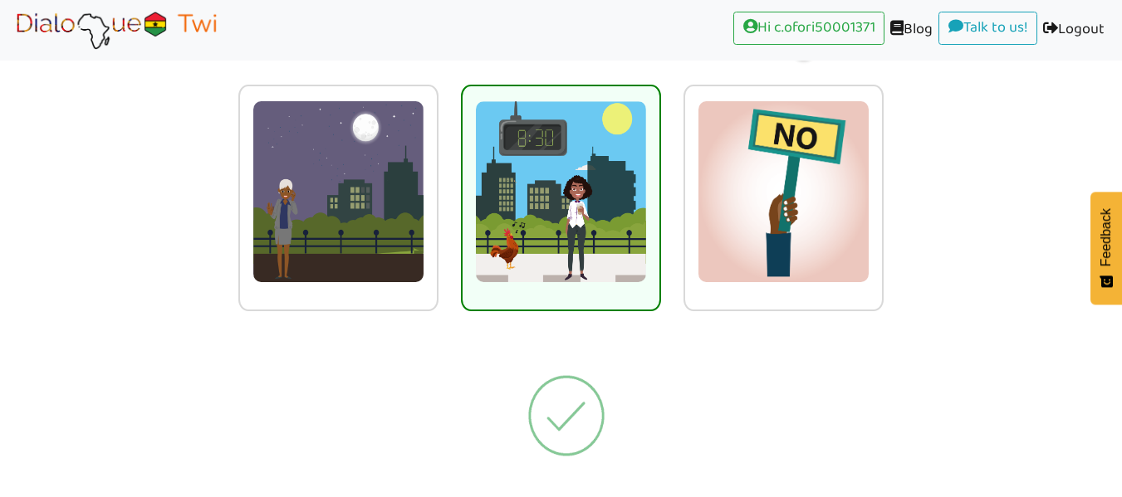
scroll to position [0, 0]
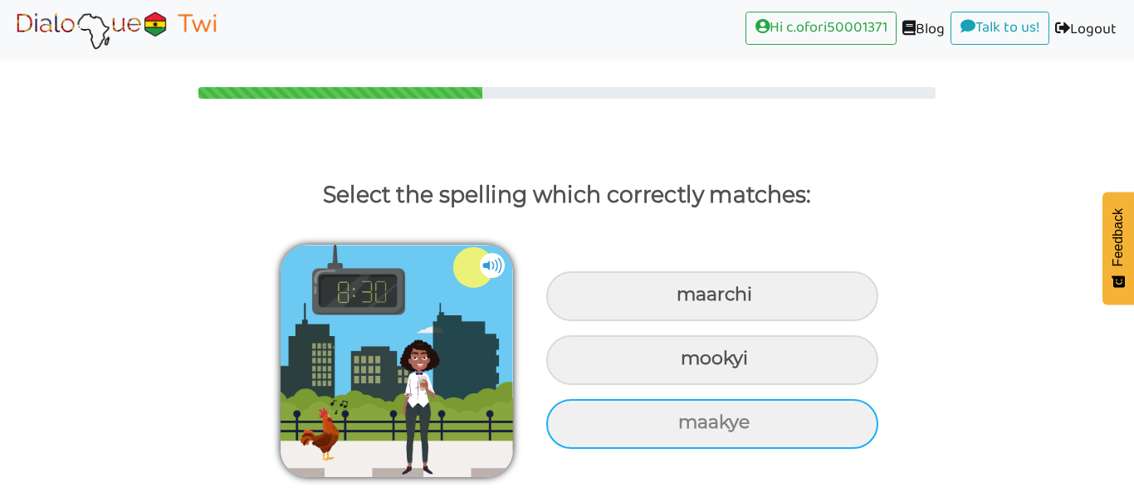
click at [667, 321] on div "maakye" at bounding box center [712, 296] width 332 height 50
click at [673, 301] on input "maakye" at bounding box center [678, 295] width 11 height 11
radio input "true"
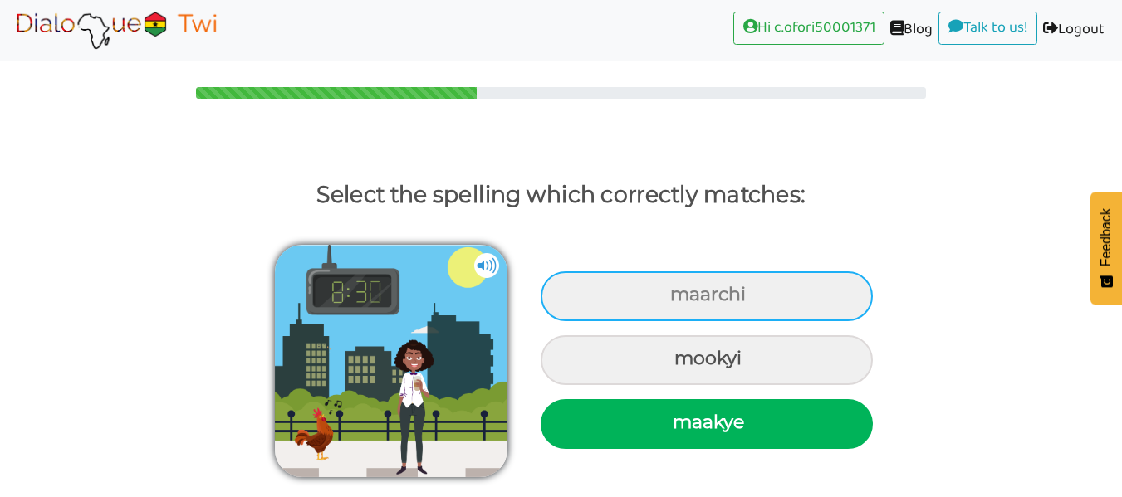
scroll to position [57, 0]
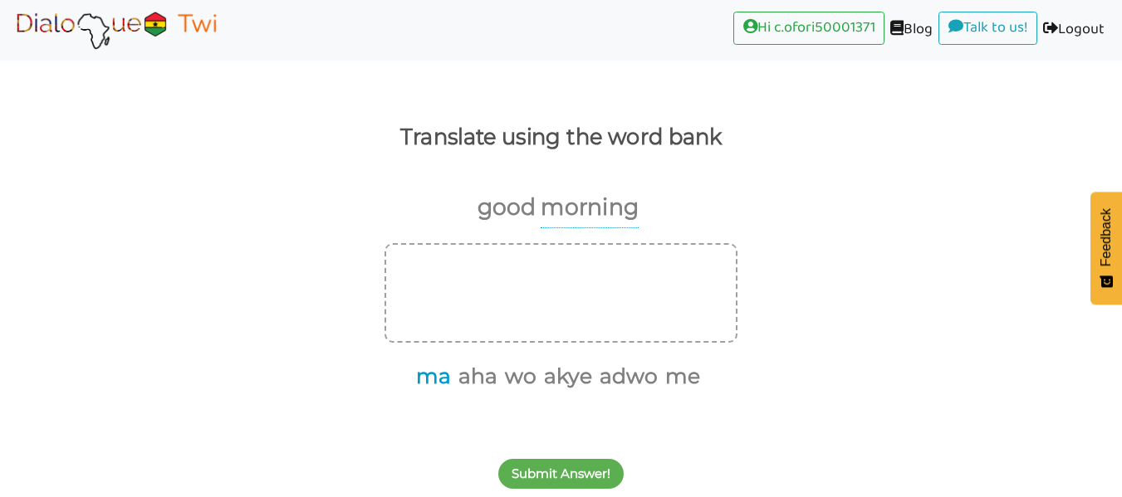
click at [440, 379] on button "ma" at bounding box center [430, 377] width 41 height 32
click at [659, 372] on button "me" at bounding box center [658, 377] width 41 height 32
click at [521, 387] on button "wo" at bounding box center [517, 377] width 37 height 32
click at [555, 377] on button "akye" at bounding box center [545, 377] width 54 height 32
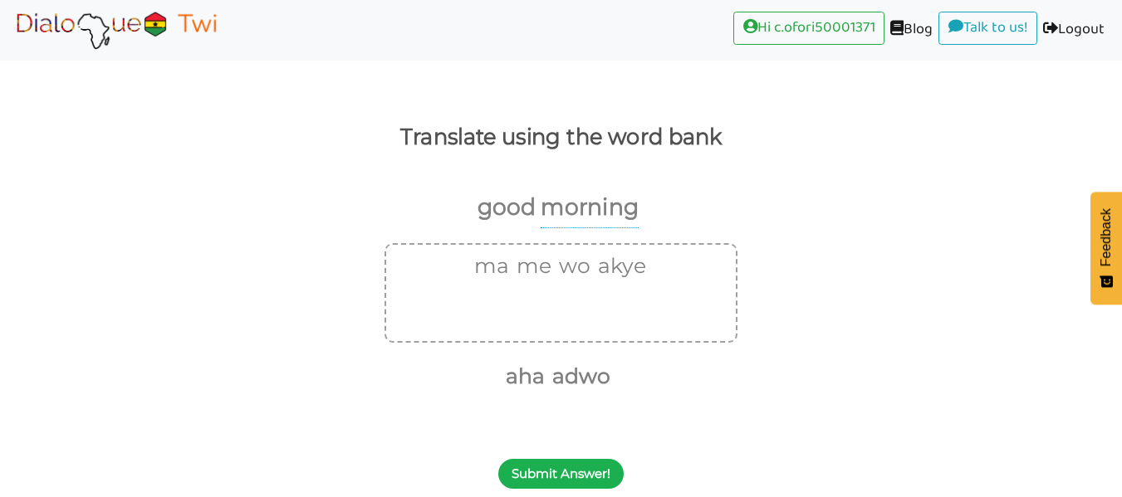
click at [581, 471] on button "Submit Answer!" at bounding box center [560, 474] width 125 height 30
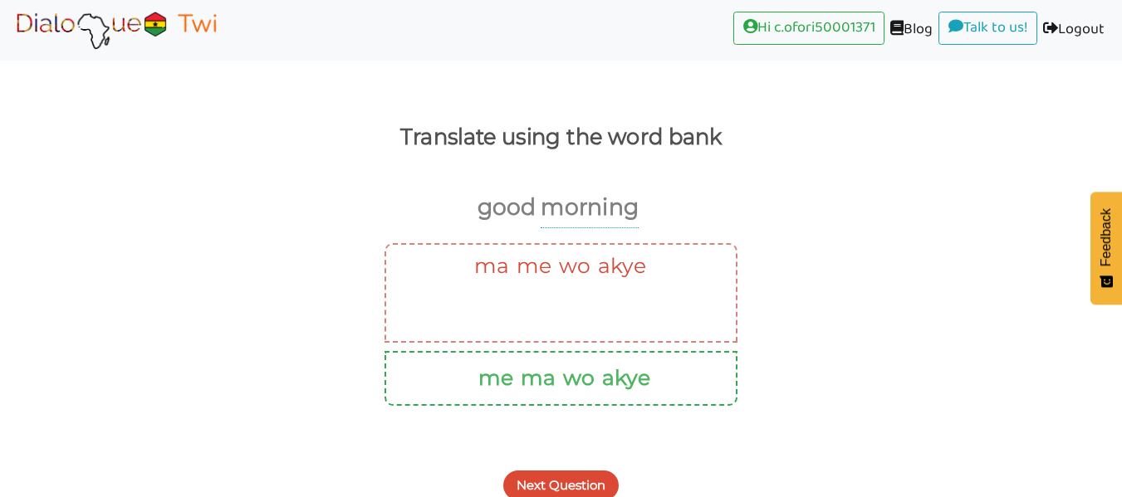
drag, startPoint x: 557, startPoint y: 477, endPoint x: 534, endPoint y: 331, distance: 147.9
click at [534, 331] on div "Translate using the word bank good morning ma me wo akye me ma wo akye Next Que…" at bounding box center [561, 296] width 1122 height 426
click at [595, 209] on p "morning" at bounding box center [589, 208] width 98 height 41
click at [592, 206] on p "morning" at bounding box center [589, 208] width 98 height 41
click at [558, 169] on div "Translate using the word bank good morning ma me wo akye me ma wo akye" at bounding box center [561, 262] width 1122 height 288
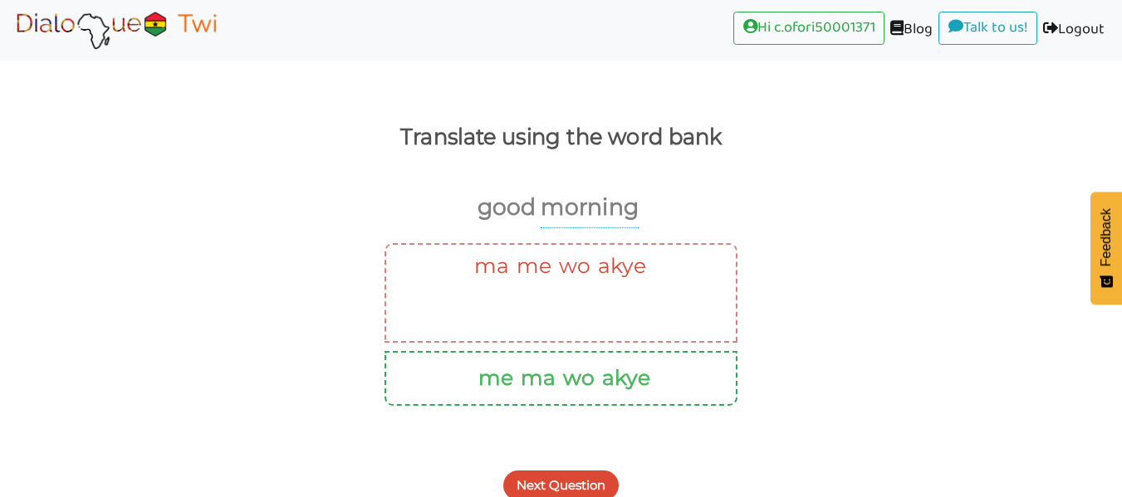
click at [565, 472] on button "Next Question" at bounding box center [560, 486] width 115 height 30
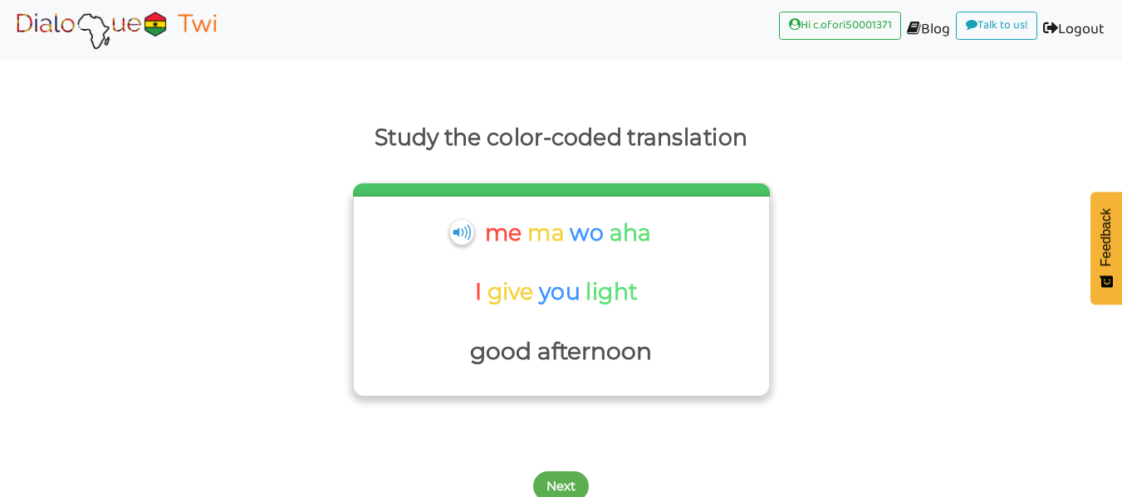
click at [477, 221] on div "me ma wo aha" at bounding box center [559, 238] width 196 height 51
click at [553, 486] on button "Next" at bounding box center [561, 487] width 56 height 30
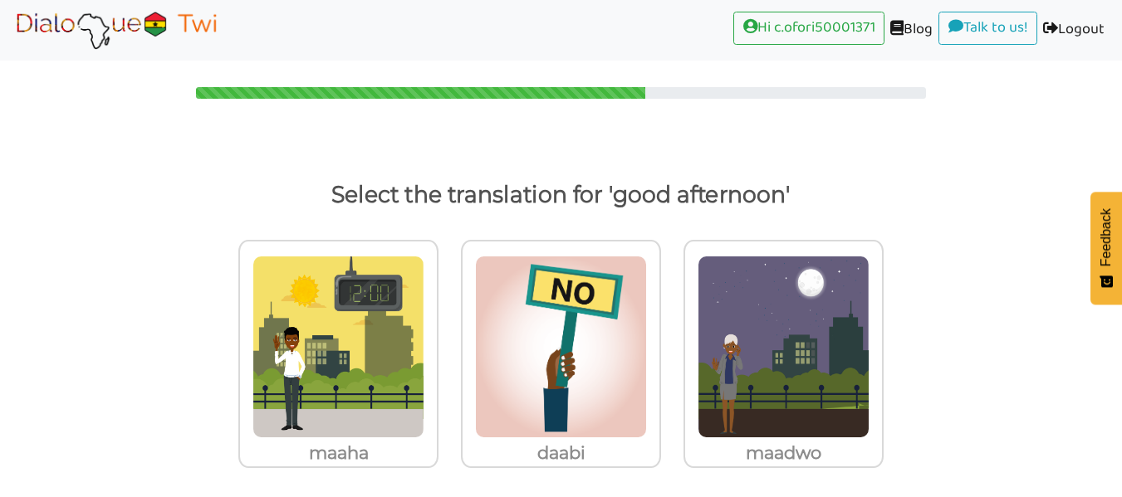
scroll to position [13, 0]
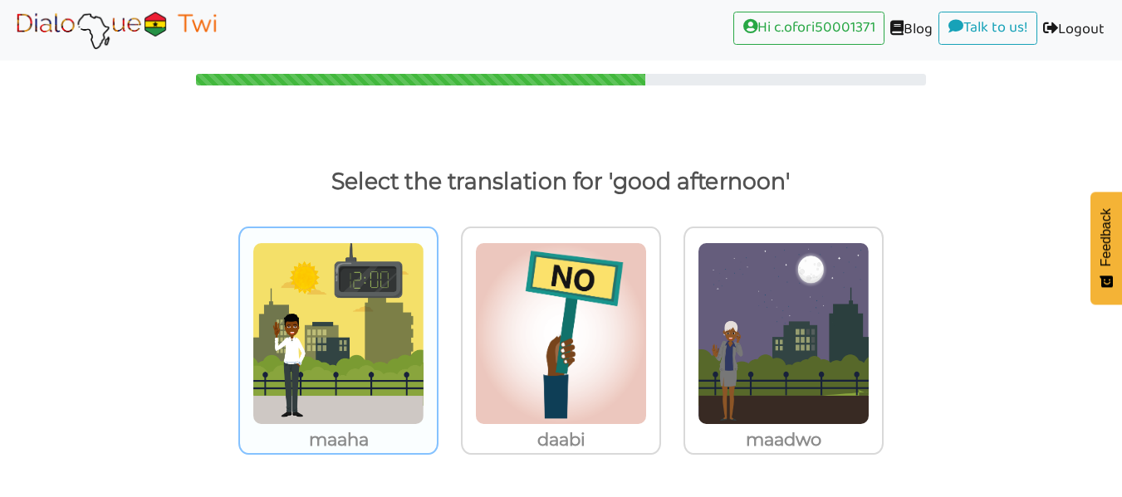
click at [301, 366] on img at bounding box center [338, 333] width 172 height 183
click at [437, 330] on input "maaha" at bounding box center [443, 323] width 12 height 12
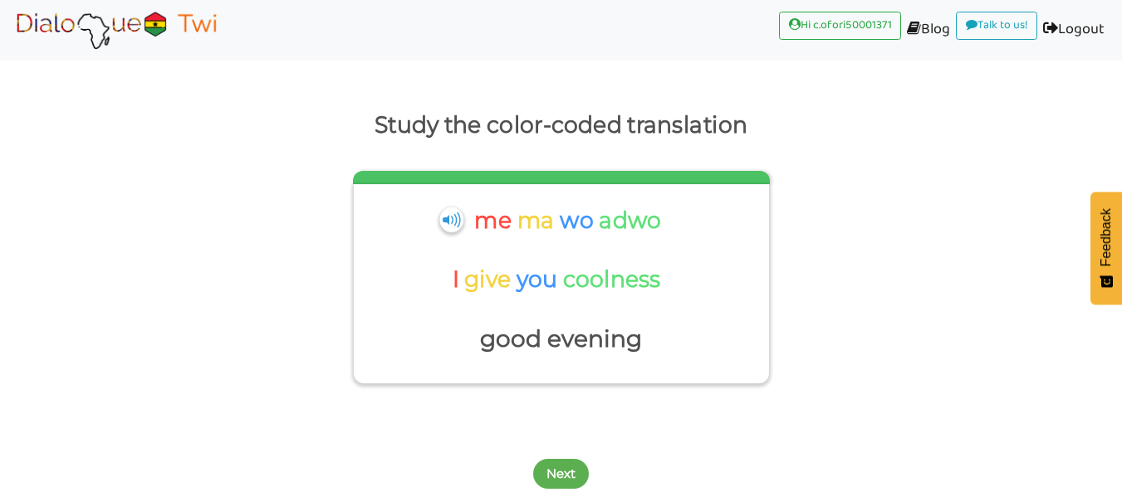
scroll to position [70, 0]
click at [624, 288] on p "coolness" at bounding box center [613, 280] width 103 height 40
click at [547, 480] on button "Next" at bounding box center [561, 474] width 56 height 30
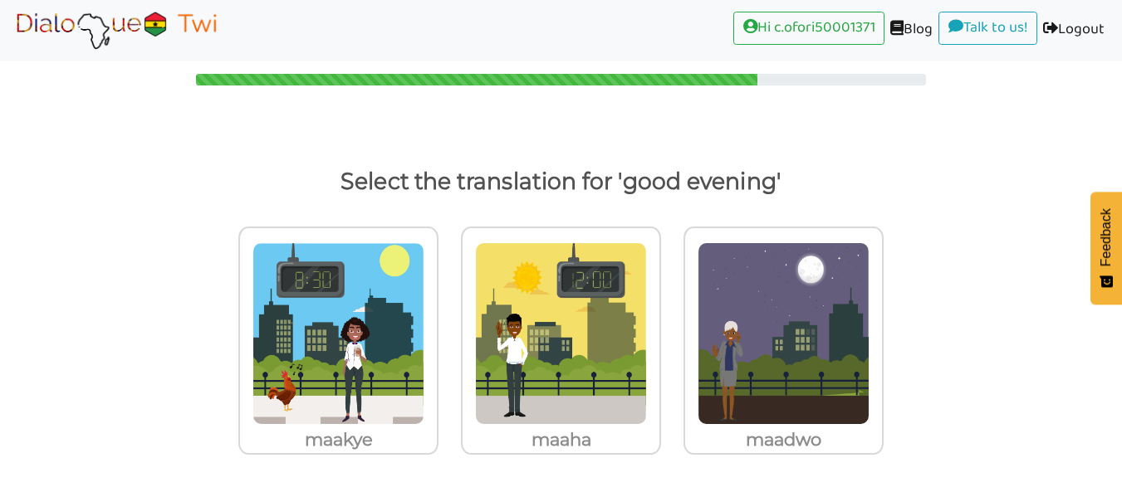
scroll to position [13, 0]
click at [424, 306] on img at bounding box center [338, 333] width 172 height 183
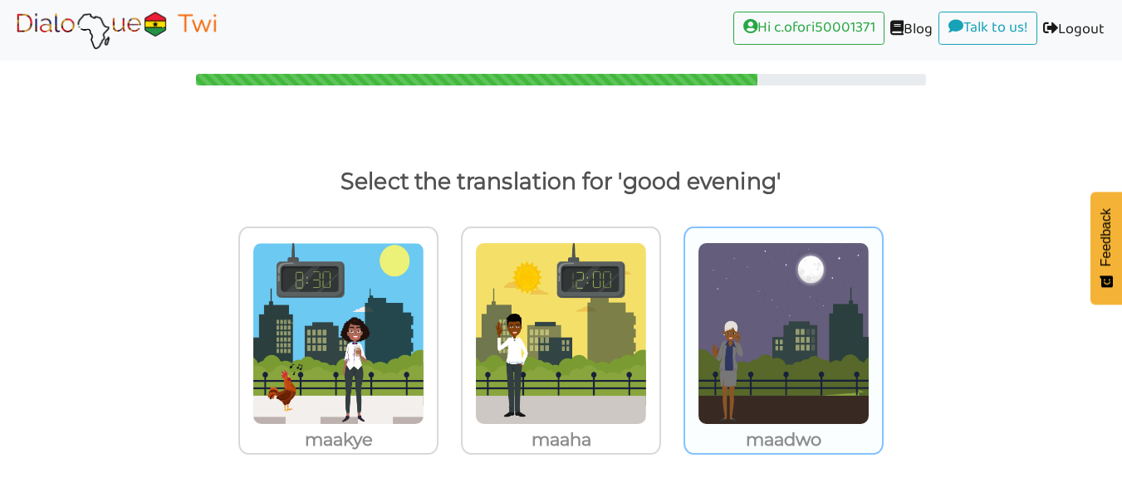
click at [449, 317] on input "maadwo" at bounding box center [443, 323] width 12 height 12
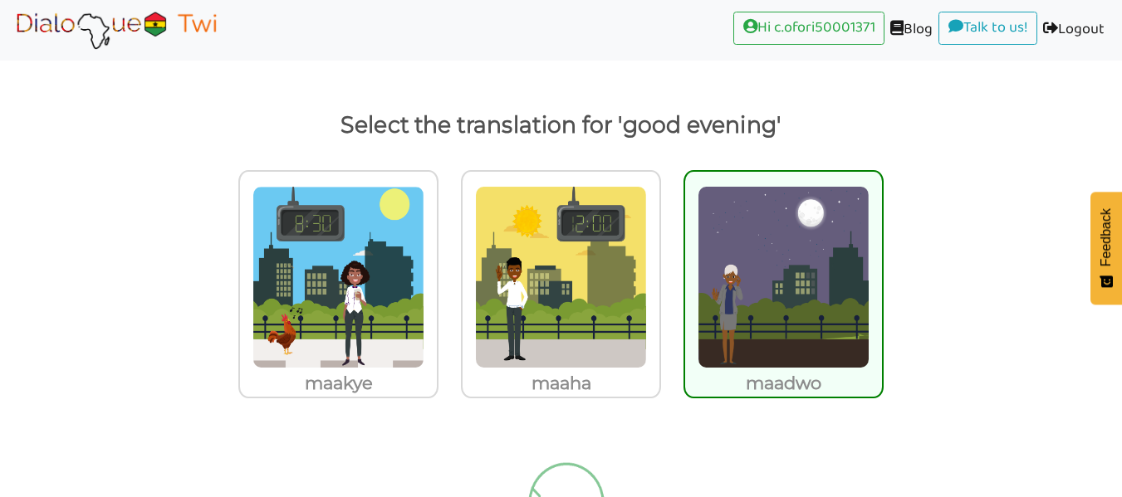
scroll to position [159, 0]
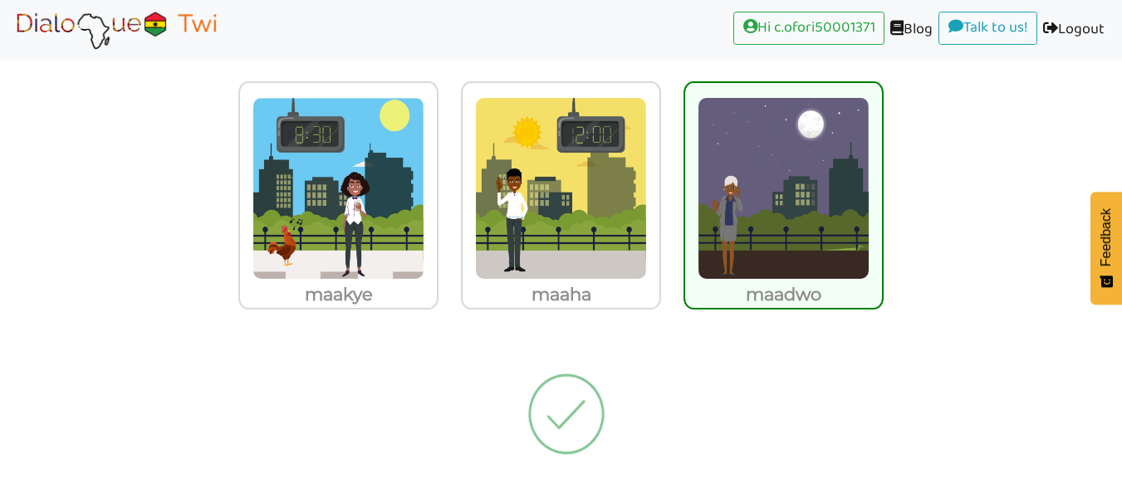
click at [651, 394] on div at bounding box center [561, 420] width 1122 height 137
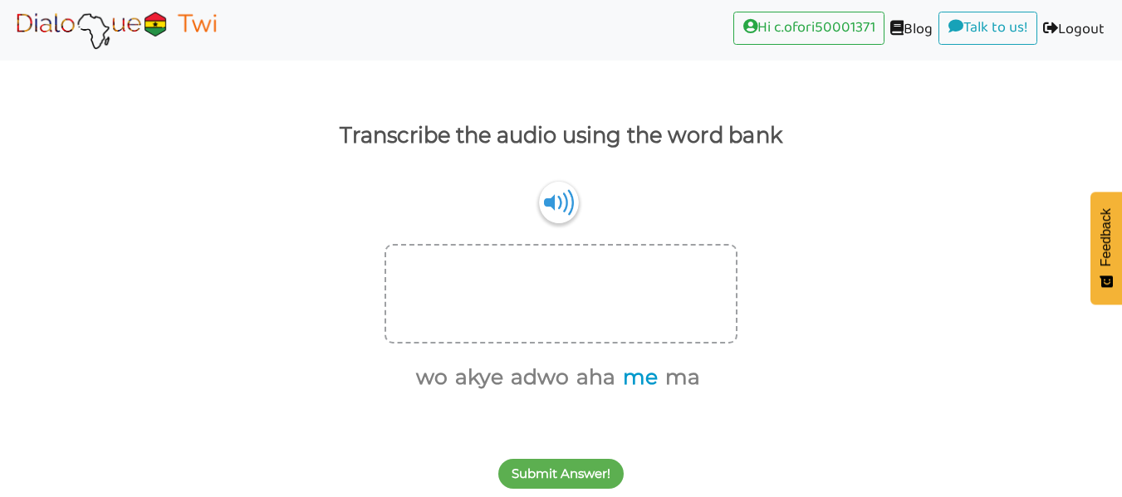
click at [643, 381] on button "me" at bounding box center [637, 378] width 41 height 32
click at [673, 379] on button "ma" at bounding box center [658, 378] width 41 height 32
click at [453, 378] on button "wo" at bounding box center [470, 378] width 37 height 32
click at [525, 376] on button "akye" at bounding box center [499, 378] width 54 height 32
click at [561, 491] on div "Submit Answer!" at bounding box center [561, 465] width 1122 height 66
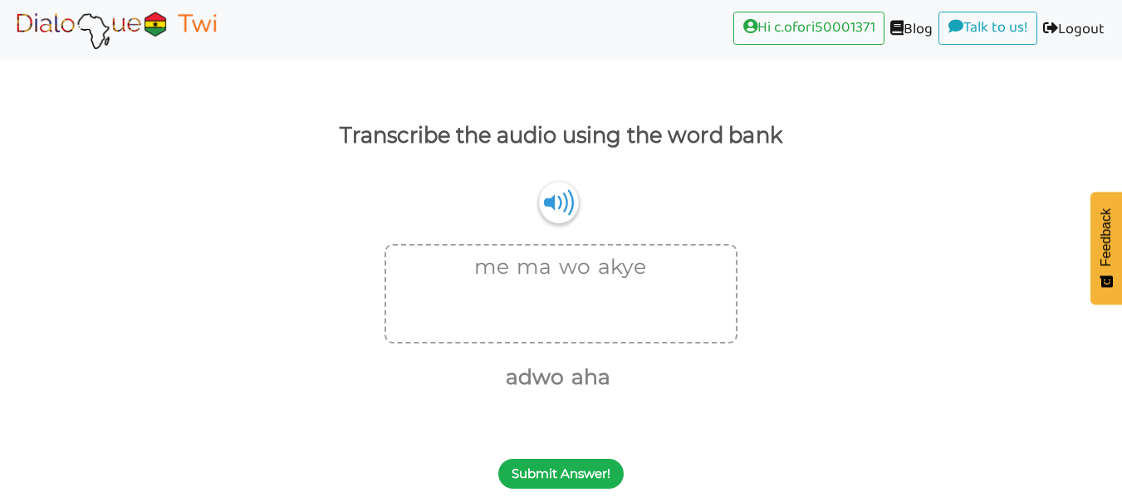
click at [540, 474] on button "Submit Answer!" at bounding box center [560, 474] width 125 height 30
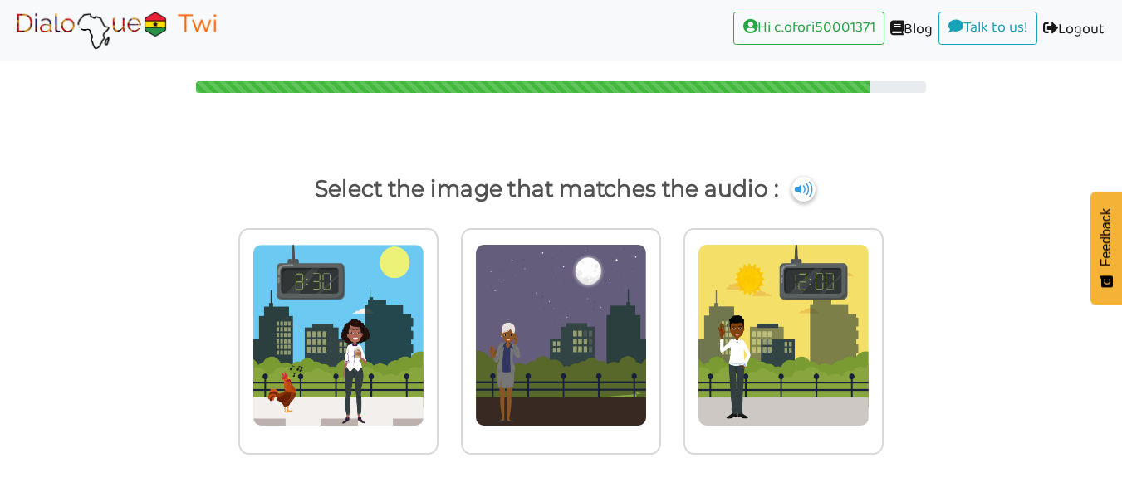
scroll to position [6, 0]
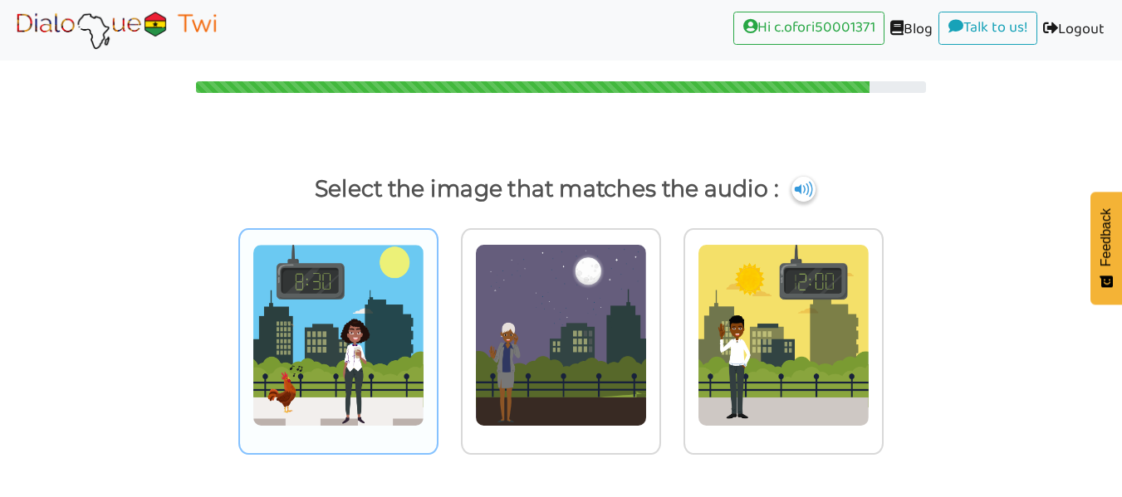
click at [313, 333] on img at bounding box center [338, 335] width 172 height 183
click at [437, 331] on input "radio" at bounding box center [443, 325] width 12 height 12
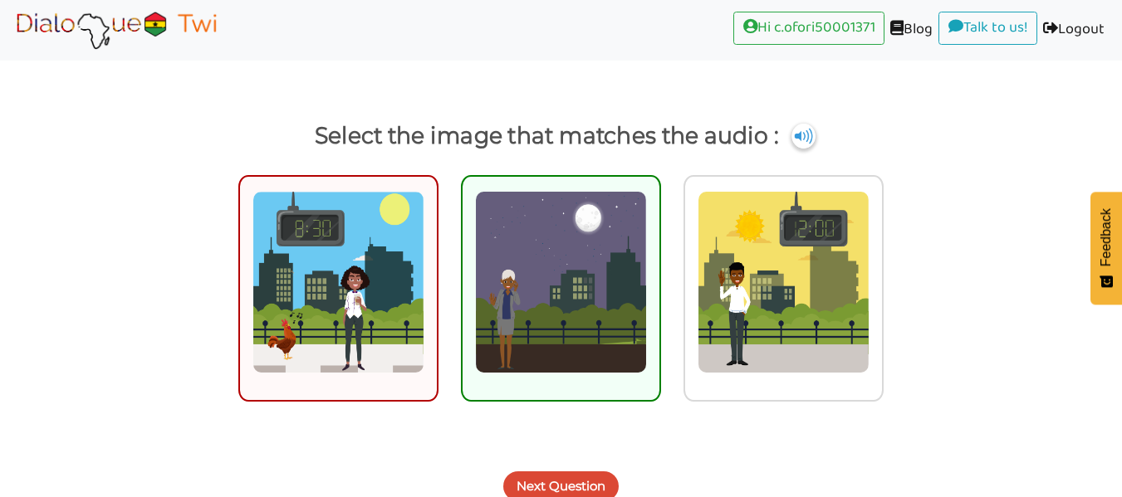
click at [544, 348] on img at bounding box center [561, 282] width 172 height 183
click at [659, 278] on input "radio" at bounding box center [665, 272] width 12 height 12
click at [552, 484] on button "Next Question" at bounding box center [560, 487] width 115 height 30
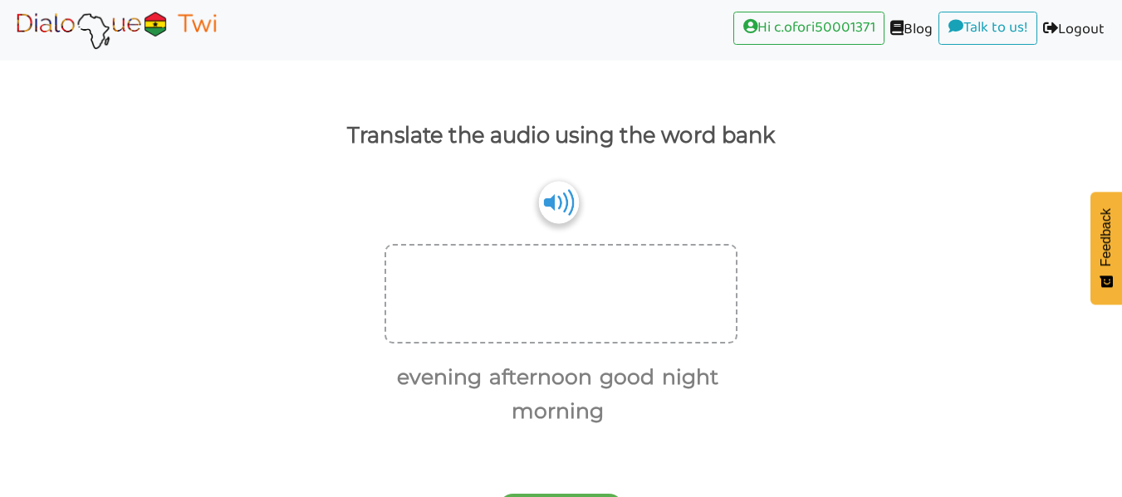
click at [563, 192] on img at bounding box center [559, 202] width 40 height 42
click at [622, 379] on button "good" at bounding box center [624, 378] width 61 height 32
click at [562, 428] on ul "evening afternoon night morning" at bounding box center [554, 394] width 340 height 69
click at [561, 423] on button "morning" at bounding box center [555, 412] width 98 height 32
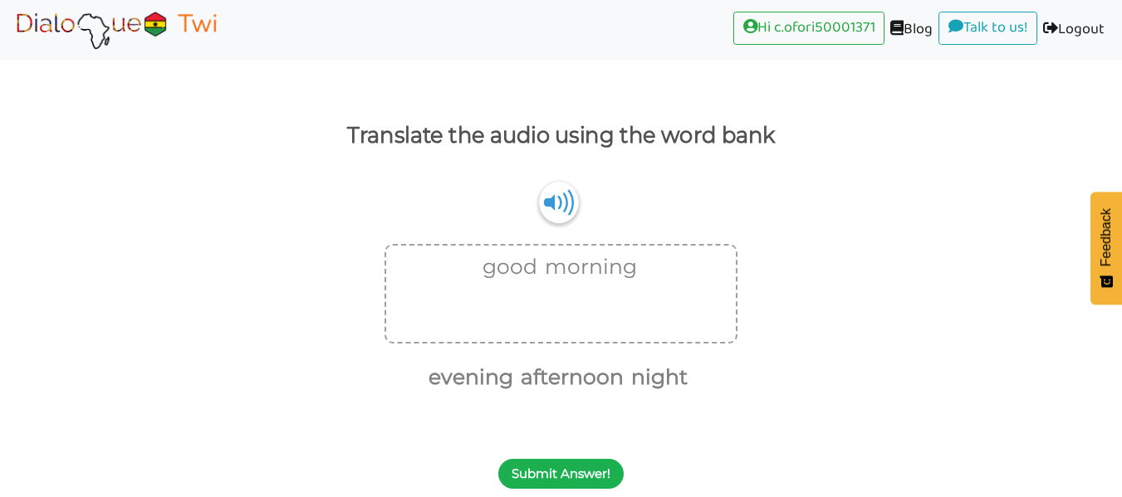
click at [566, 480] on button "Submit Answer!" at bounding box center [560, 474] width 125 height 30
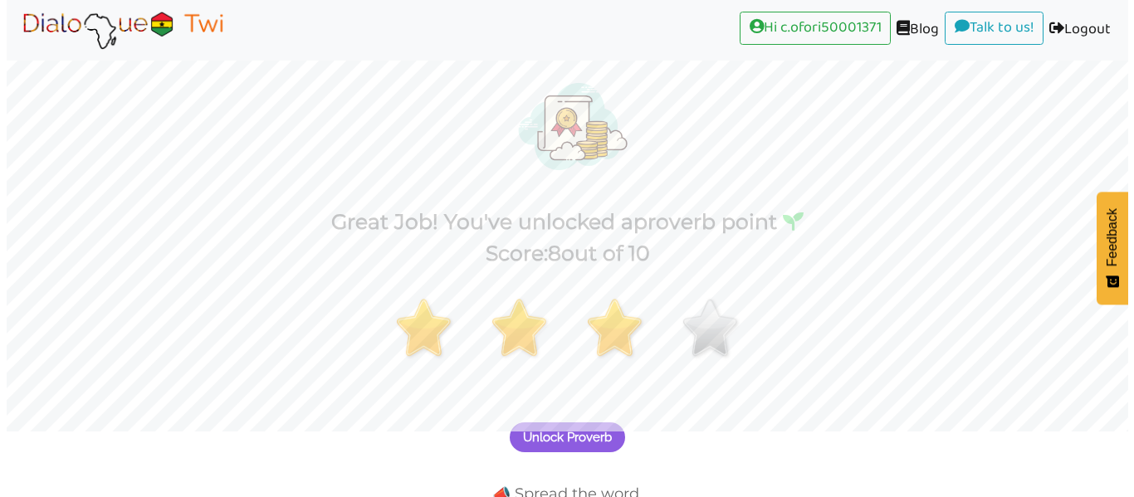
scroll to position [106, 0]
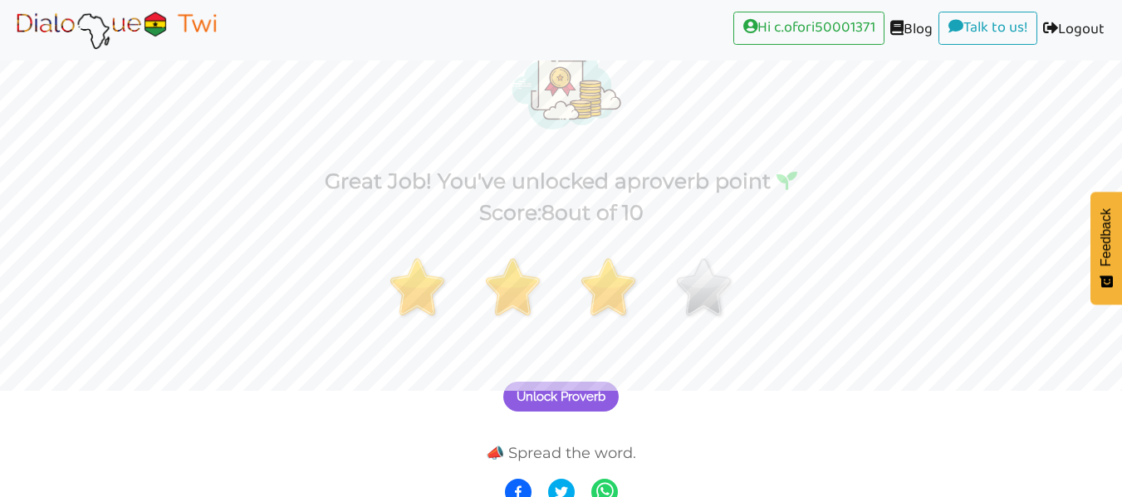
click at [598, 398] on span "Unlock Proverb" at bounding box center [560, 396] width 89 height 15
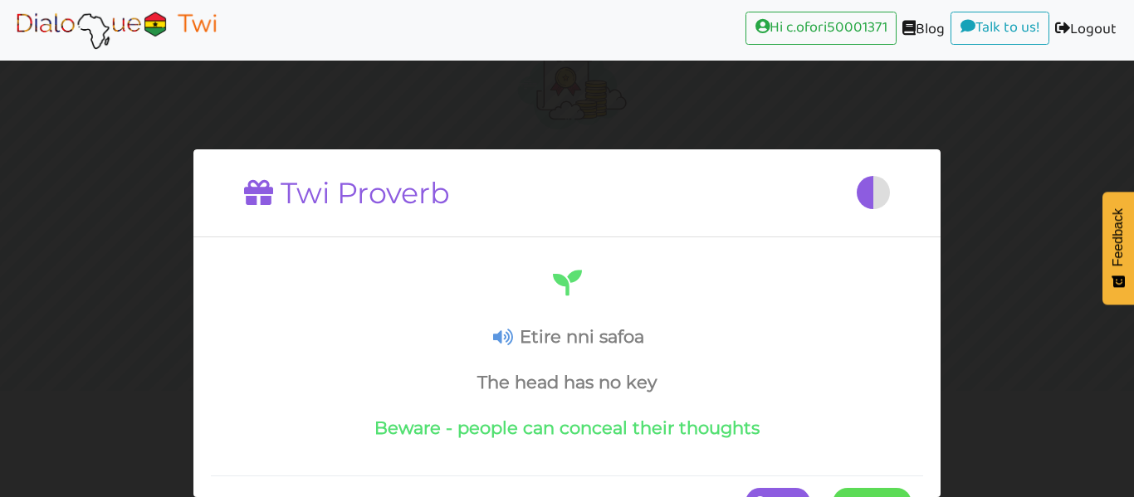
click at [865, 477] on div "Pause Continue" at bounding box center [567, 502] width 712 height 54
click at [863, 490] on button "Continue" at bounding box center [872, 502] width 79 height 30
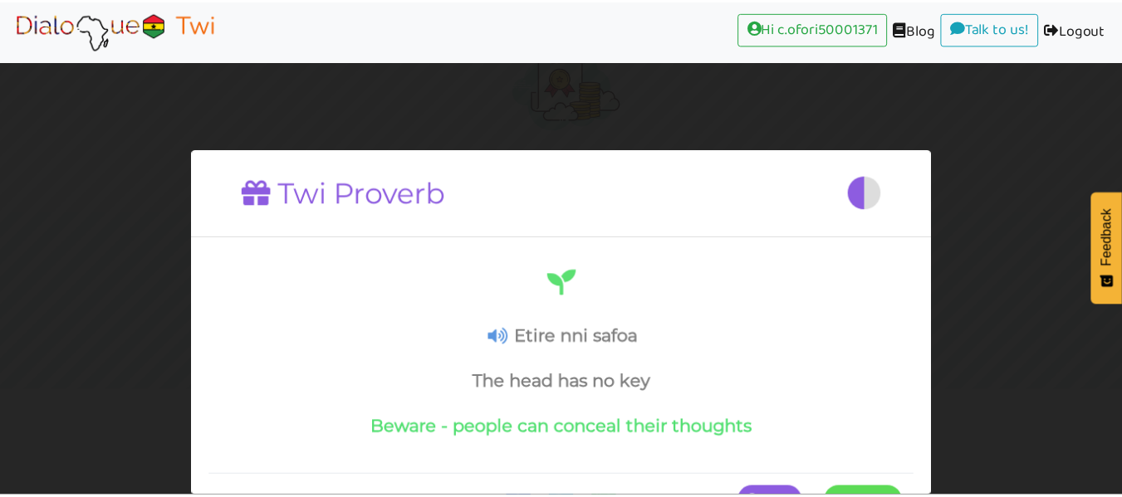
scroll to position [54, 0]
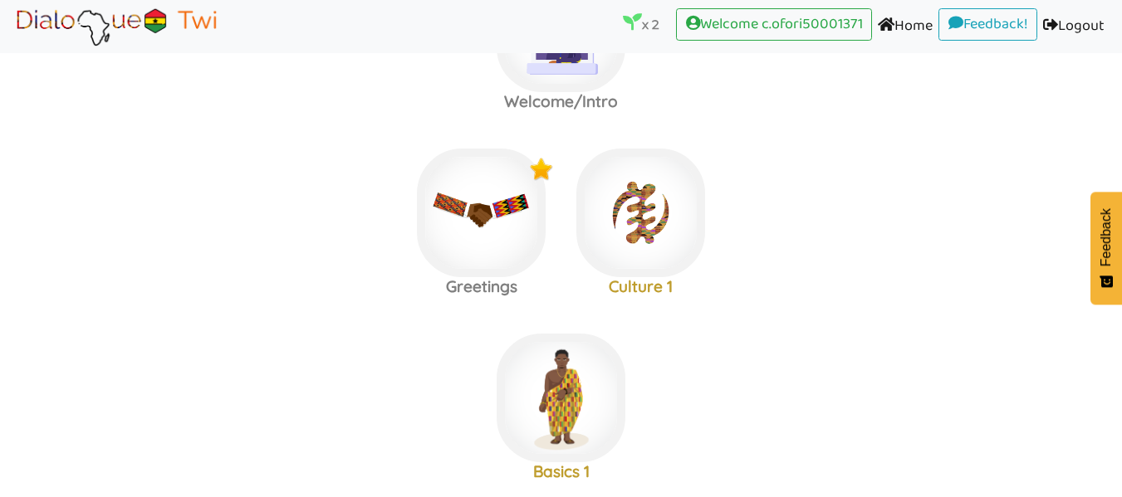
scroll to position [126, 0]
click at [625, 90] on img at bounding box center [560, 26] width 129 height 129
